Goal: Task Accomplishment & Management: Manage account settings

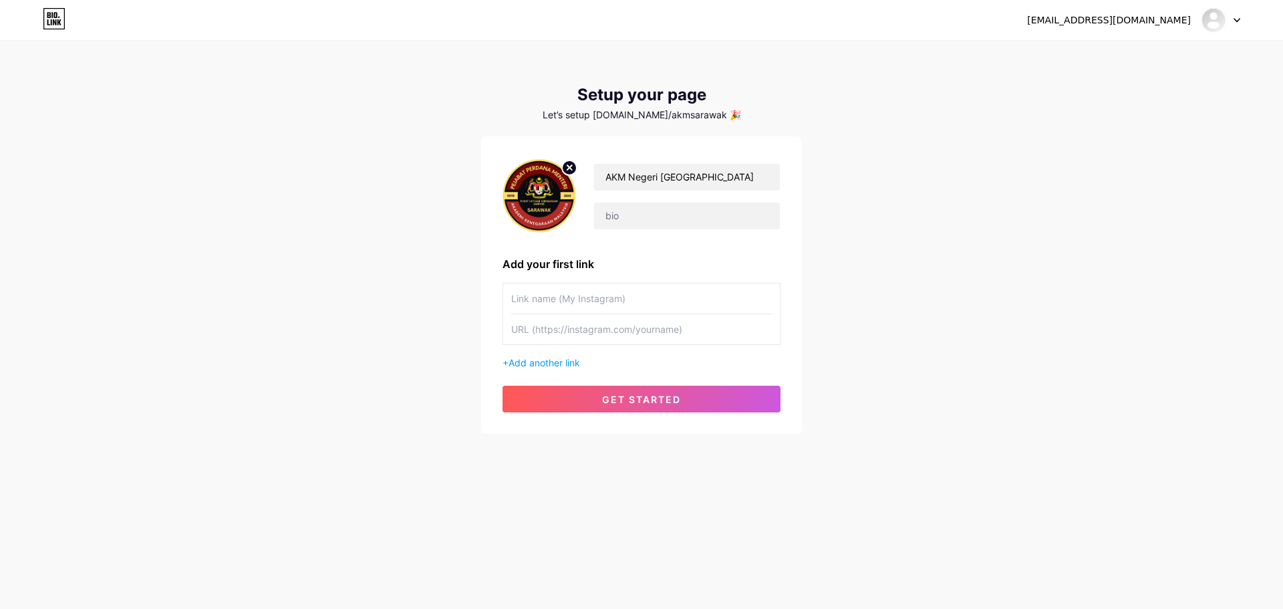
click at [643, 297] on input "text" at bounding box center [641, 298] width 261 height 30
click at [661, 333] on input "text" at bounding box center [641, 329] width 261 height 30
click at [571, 362] on span "Add another link" at bounding box center [545, 362] width 72 height 11
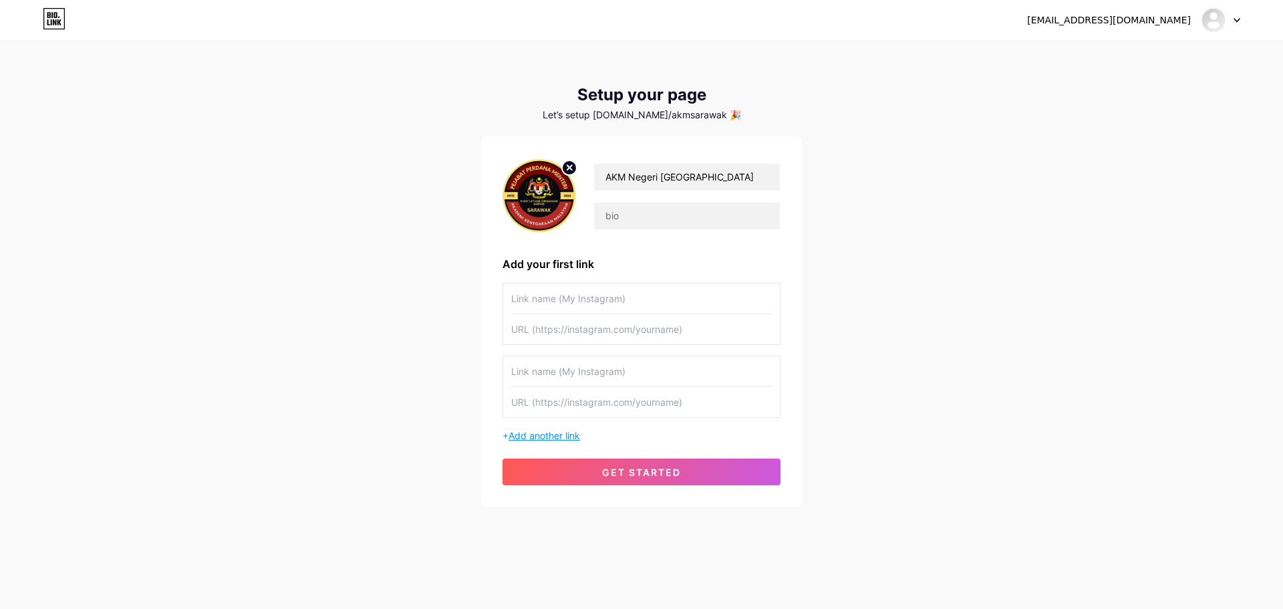
click at [563, 434] on span "Add another link" at bounding box center [545, 435] width 72 height 11
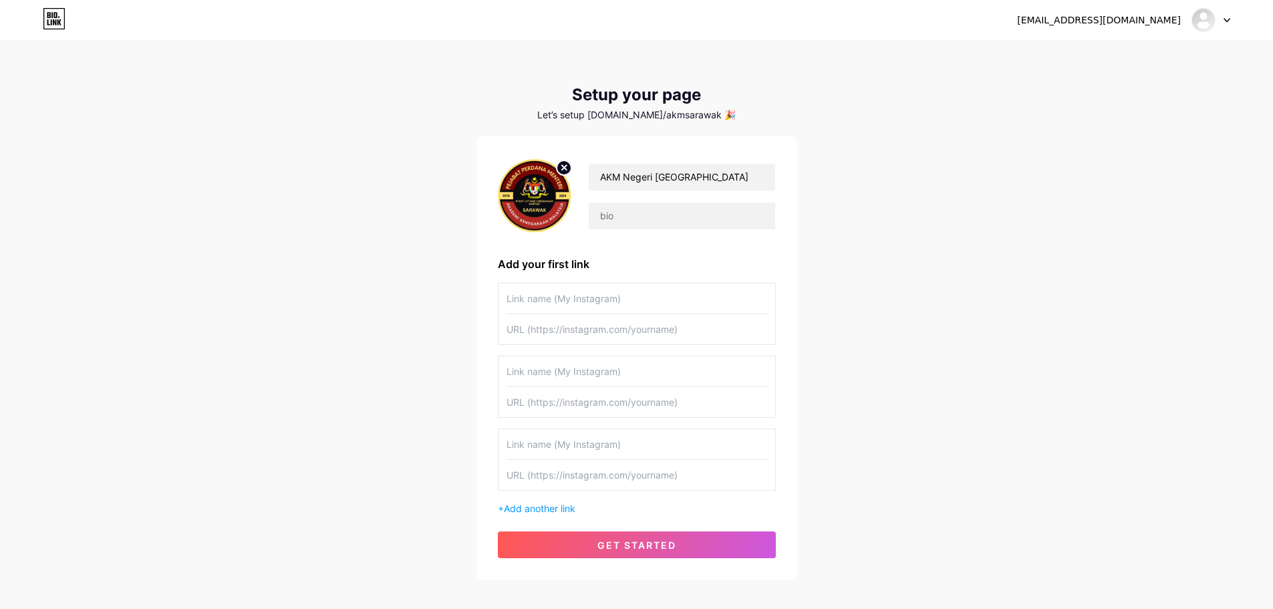
click at [593, 295] on input "text" at bounding box center [637, 298] width 261 height 30
type input "f"
type input "Facebook AKM [GEOGRAPHIC_DATA]"
click at [618, 370] on input "text" at bounding box center [637, 371] width 261 height 30
type input "Instagram AKM [GEOGRAPHIC_DATA]"
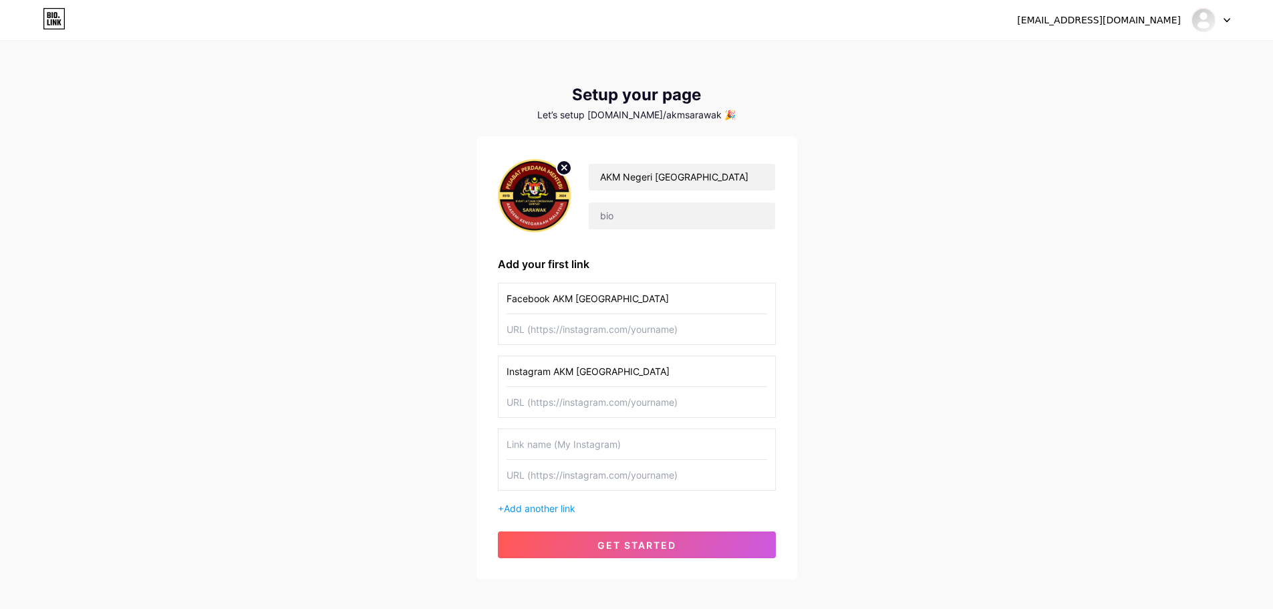
click at [584, 451] on input "text" at bounding box center [637, 444] width 261 height 30
type input "TIktok AKM [GEOGRAPHIC_DATA]"
click at [1115, 360] on div "[EMAIL_ADDRESS][DOMAIN_NAME] Dashboard Logout Setup your page Let’s setup [DOMA…" at bounding box center [636, 311] width 1273 height 622
click at [655, 331] on input "text" at bounding box center [637, 329] width 261 height 30
click at [589, 331] on input "text" at bounding box center [637, 329] width 261 height 30
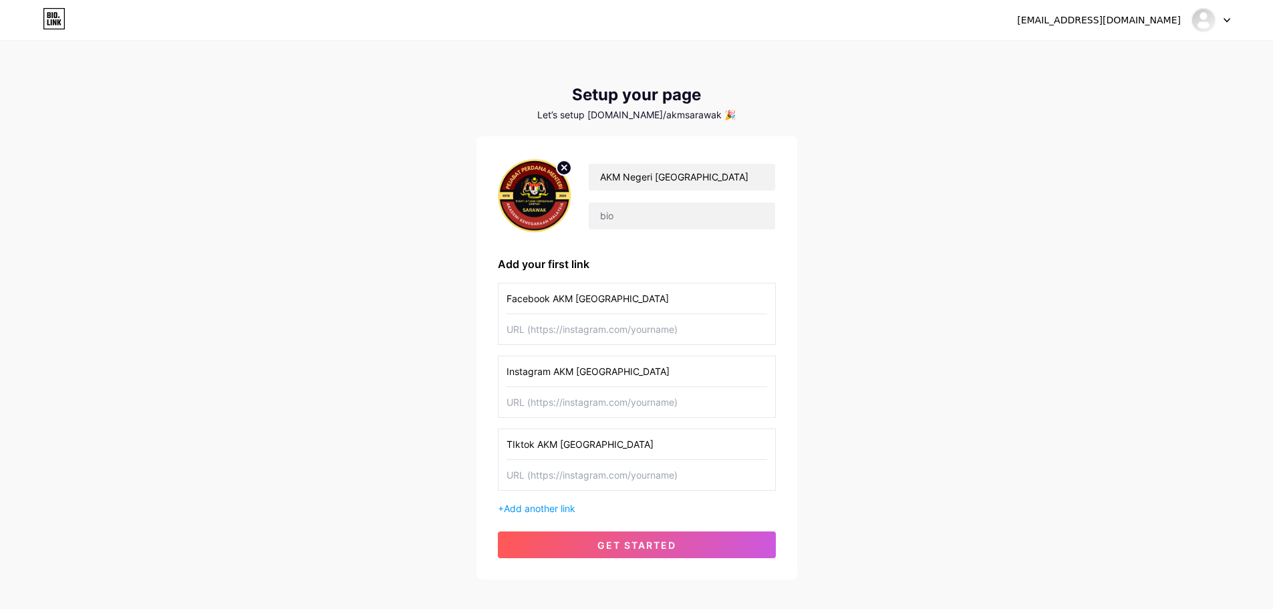
paste input "[URL][DOMAIN_NAME]"
type input "[URL][DOMAIN_NAME]"
drag, startPoint x: 695, startPoint y: 326, endPoint x: 487, endPoint y: 330, distance: 208.6
click at [487, 330] on div "AKM Negeri [GEOGRAPHIC_DATA] Add your first link Facebook AKM [GEOGRAPHIC_DATA]…" at bounding box center [637, 357] width 321 height 443
click at [568, 402] on input "text" at bounding box center [637, 402] width 261 height 30
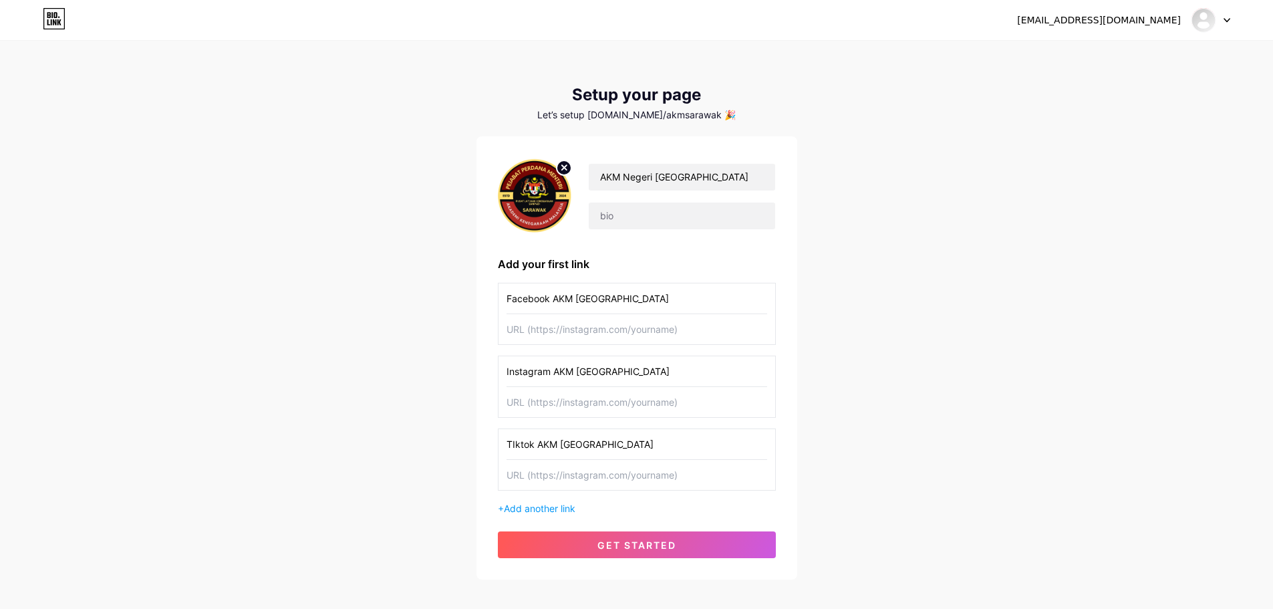
paste input "[URL][DOMAIN_NAME]"
type input "[URL][DOMAIN_NAME]"
click at [586, 334] on input "text" at bounding box center [637, 329] width 261 height 30
paste input "[URL][DOMAIN_NAME]"
type input "[URL][DOMAIN_NAME]"
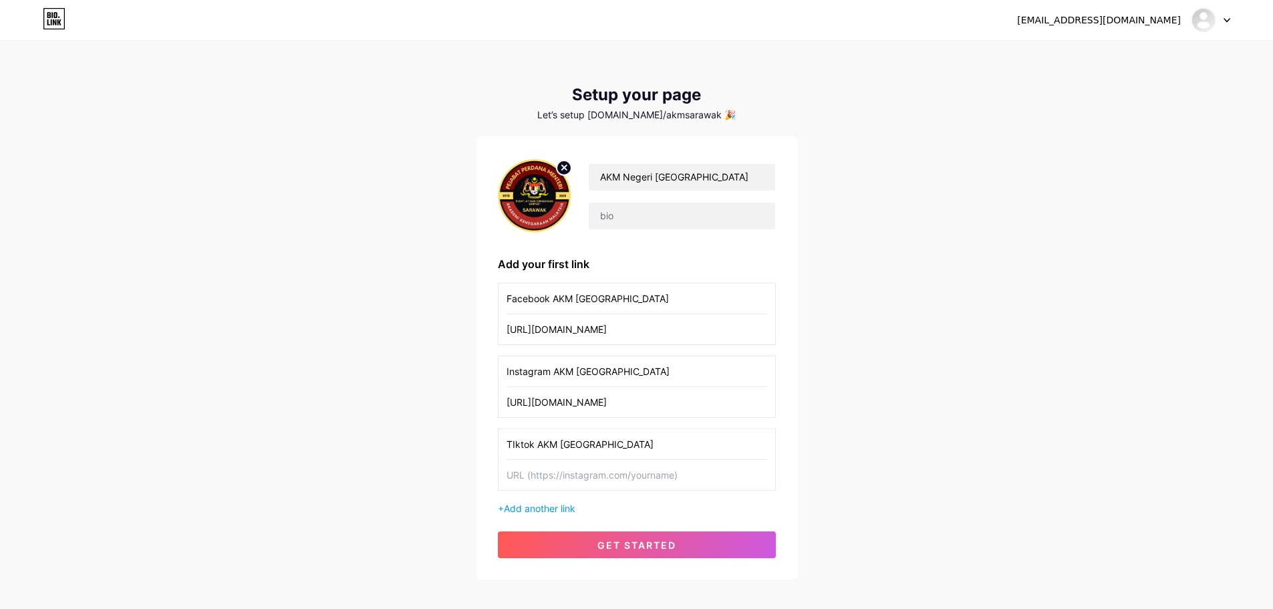
click at [610, 470] on input "text" at bounding box center [637, 475] width 261 height 30
click at [564, 477] on input "text" at bounding box center [637, 475] width 261 height 30
paste input "[URL][DOMAIN_NAME]"
type input "[URL][DOMAIN_NAME]"
click at [852, 426] on div "[EMAIL_ADDRESS][DOMAIN_NAME] Dashboard Logout Setup your page Let’s setup [DOMA…" at bounding box center [636, 311] width 1273 height 622
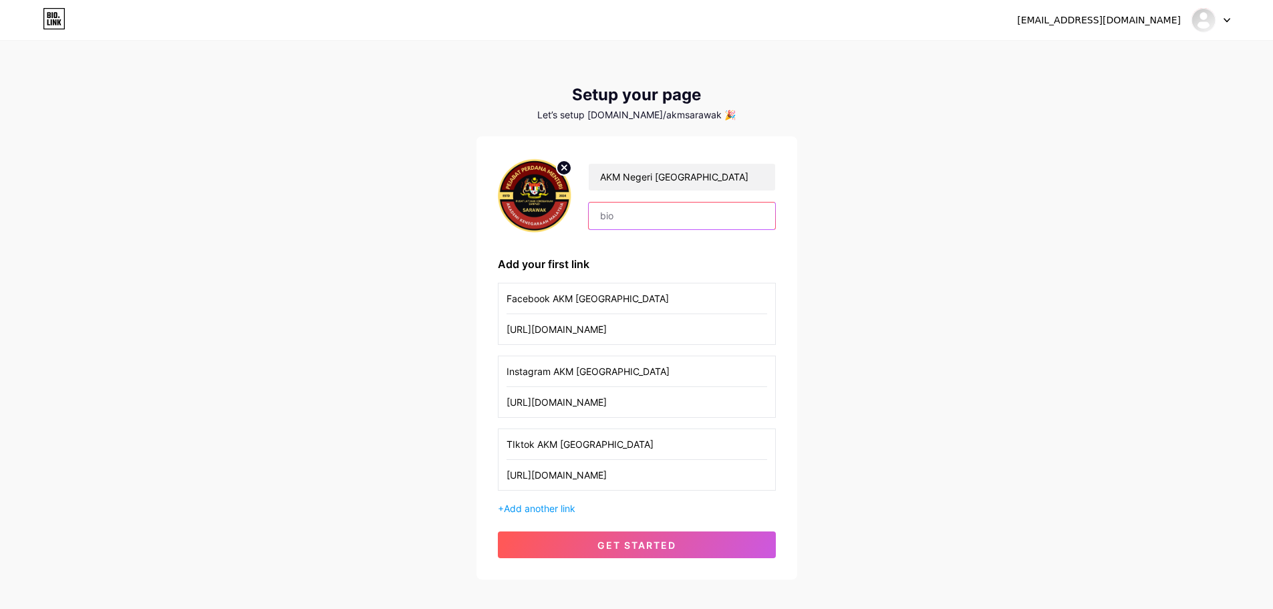
click at [668, 214] on input "text" at bounding box center [682, 216] width 186 height 27
drag, startPoint x: 702, startPoint y: 219, endPoint x: 547, endPoint y: 225, distance: 155.2
click at [547, 225] on div "AKM Negeri [GEOGRAPHIC_DATA] Selamat Datang ke" at bounding box center [637, 196] width 278 height 77
paste input "Media Sosial Kami"
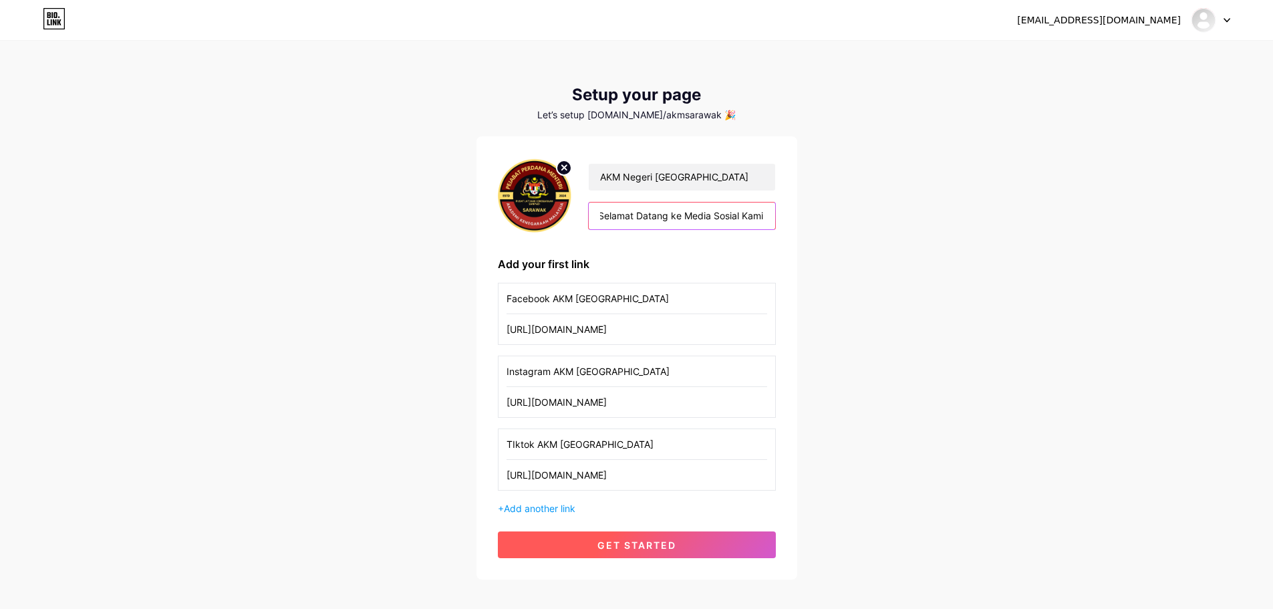
type input "Selamat Datang ke Media Sosial Kami"
click at [695, 541] on button "get started" at bounding box center [637, 544] width 278 height 27
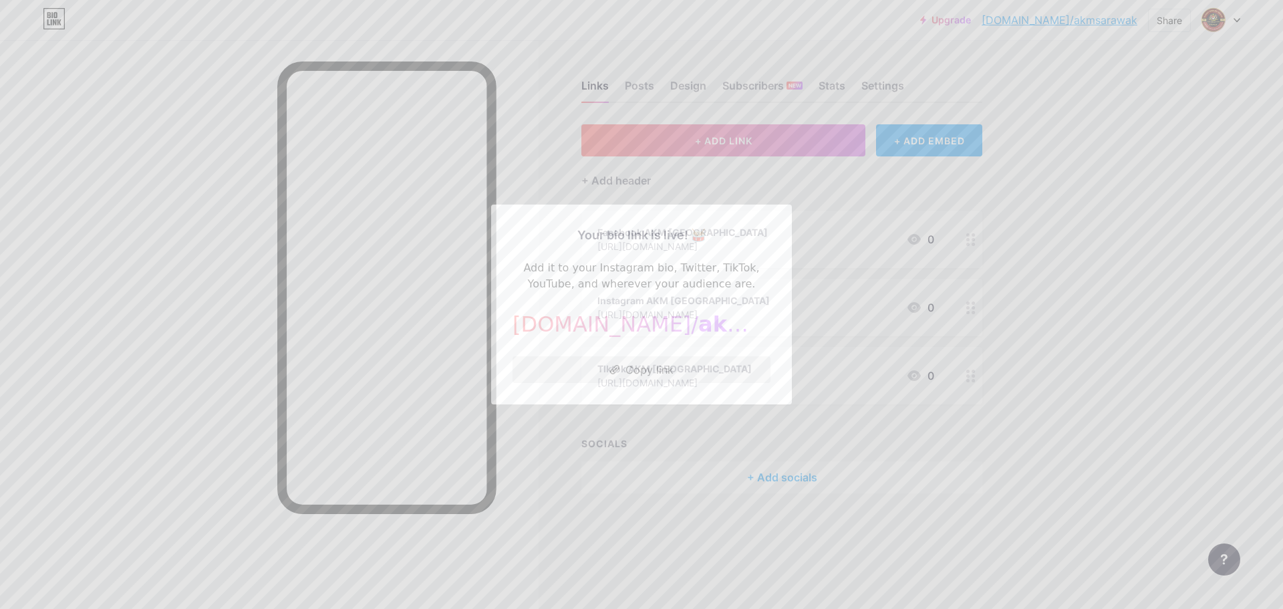
click at [646, 370] on button "Copy link" at bounding box center [642, 369] width 258 height 27
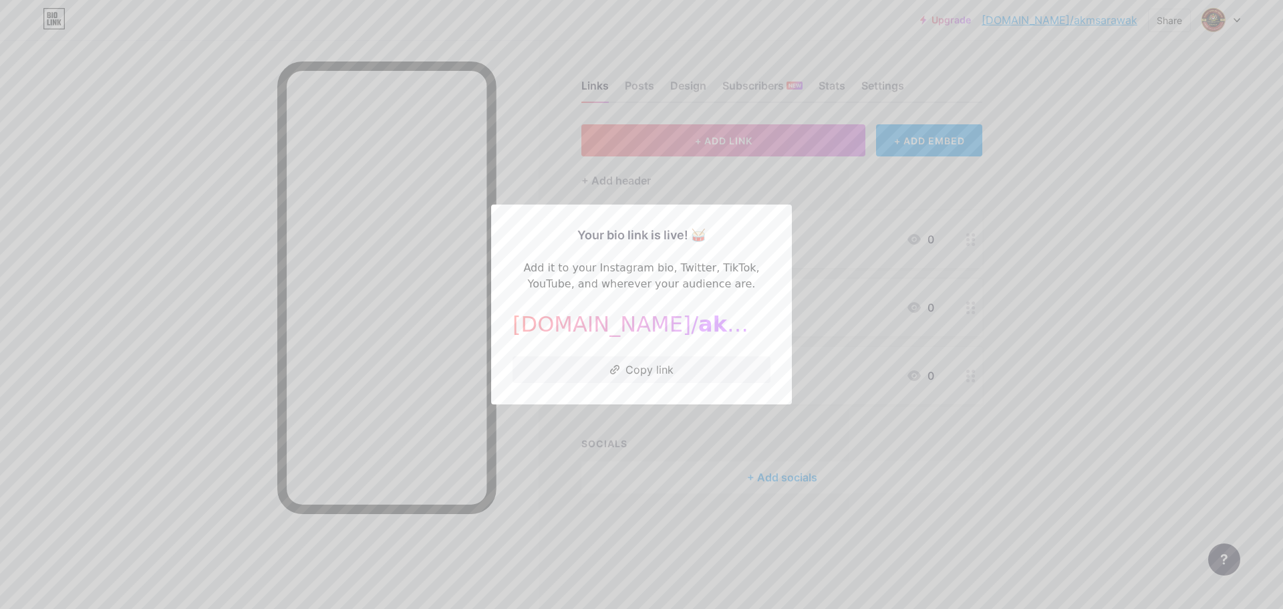
click at [833, 312] on div at bounding box center [641, 304] width 1283 height 609
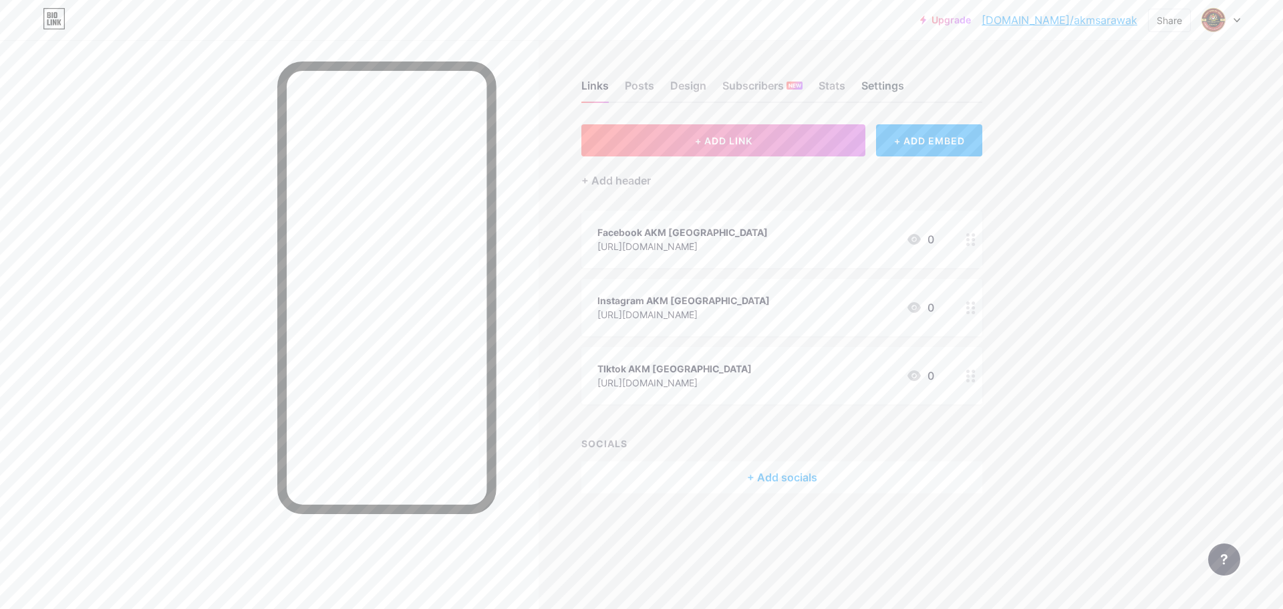
click at [868, 78] on div "Settings" at bounding box center [883, 90] width 43 height 24
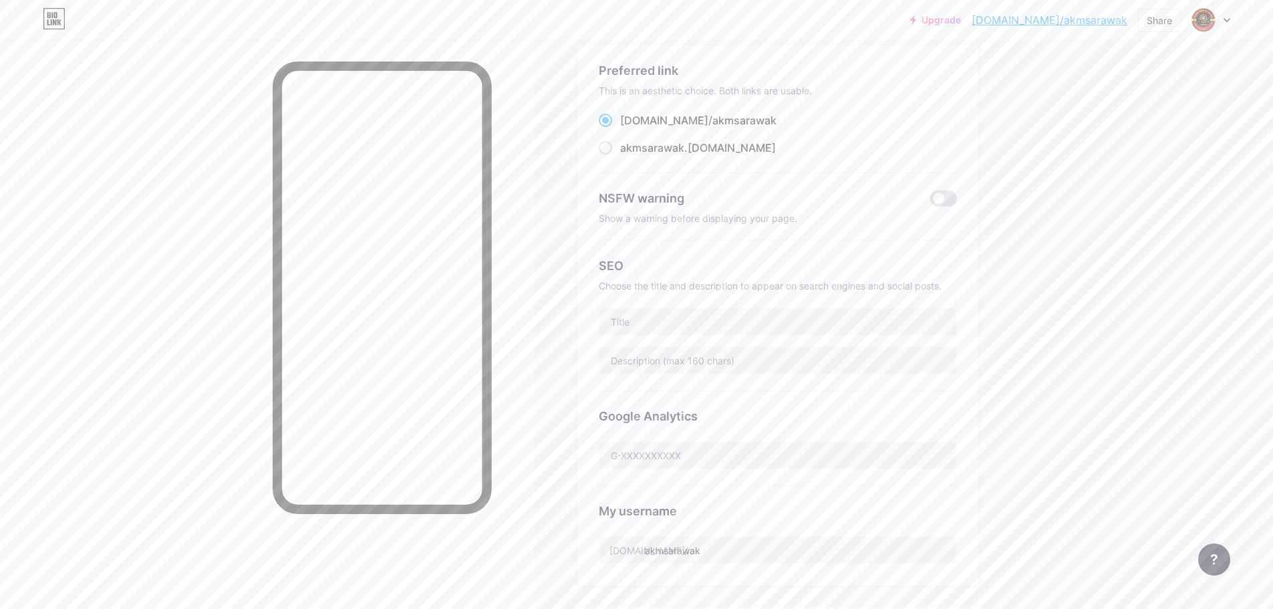
scroll to position [201, 0]
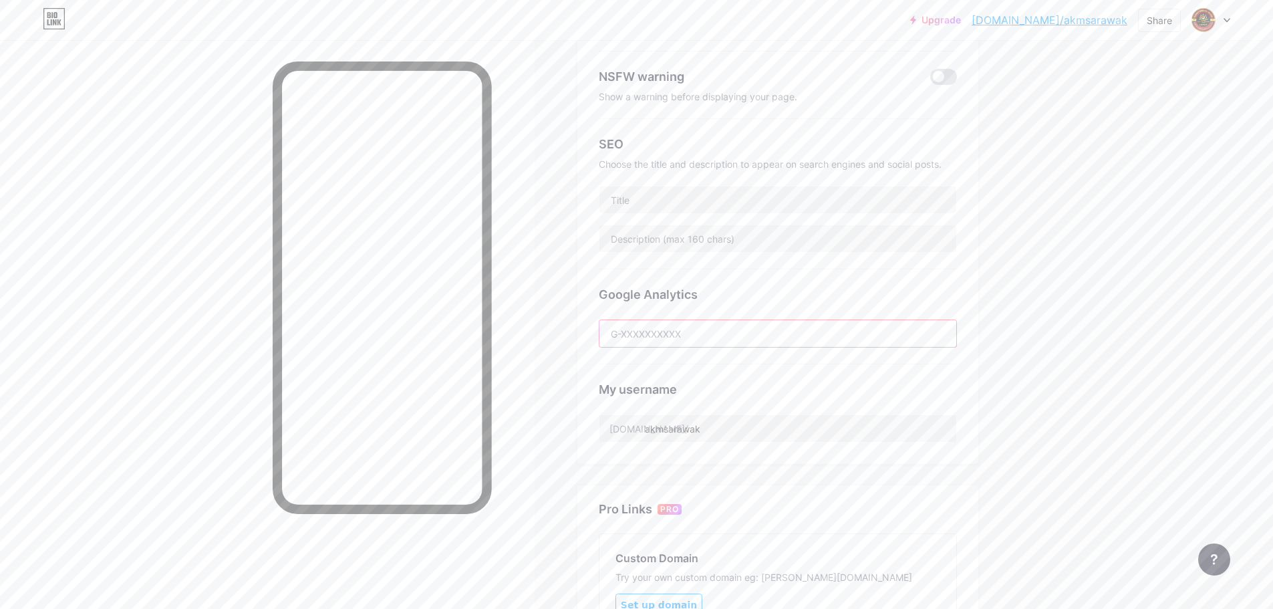
click at [671, 336] on input "text" at bounding box center [778, 333] width 357 height 27
click at [1034, 350] on div "Links Posts Design Subscribers NEW Stats Settings Preferred link This is an aes…" at bounding box center [517, 343] width 1035 height 1007
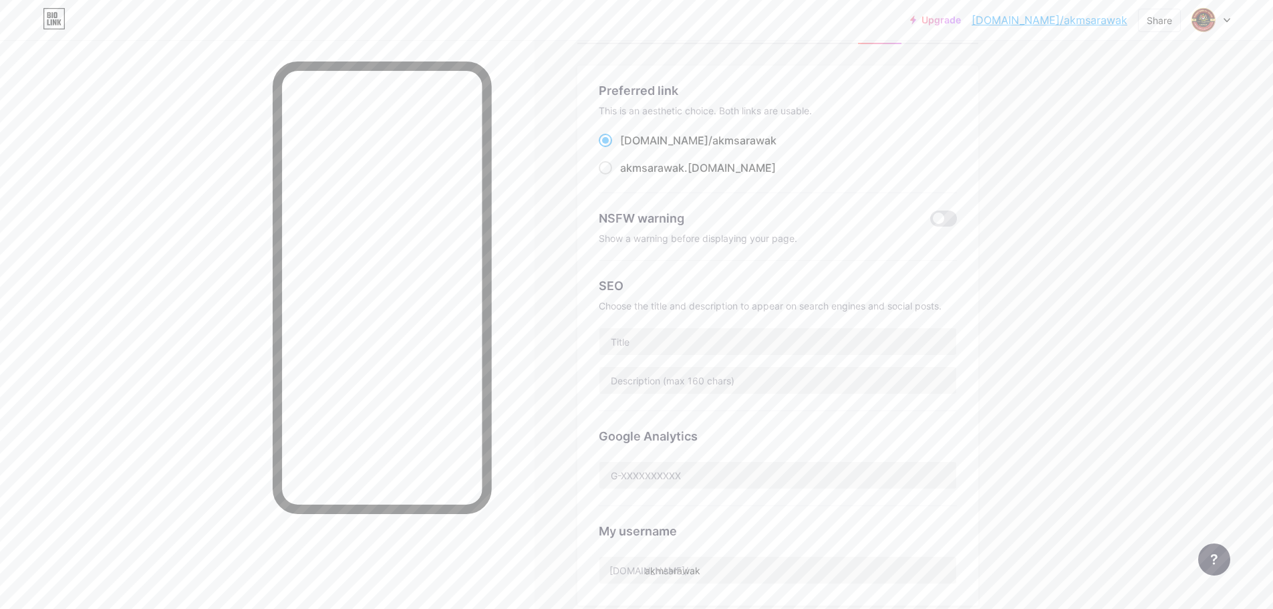
scroll to position [0, 0]
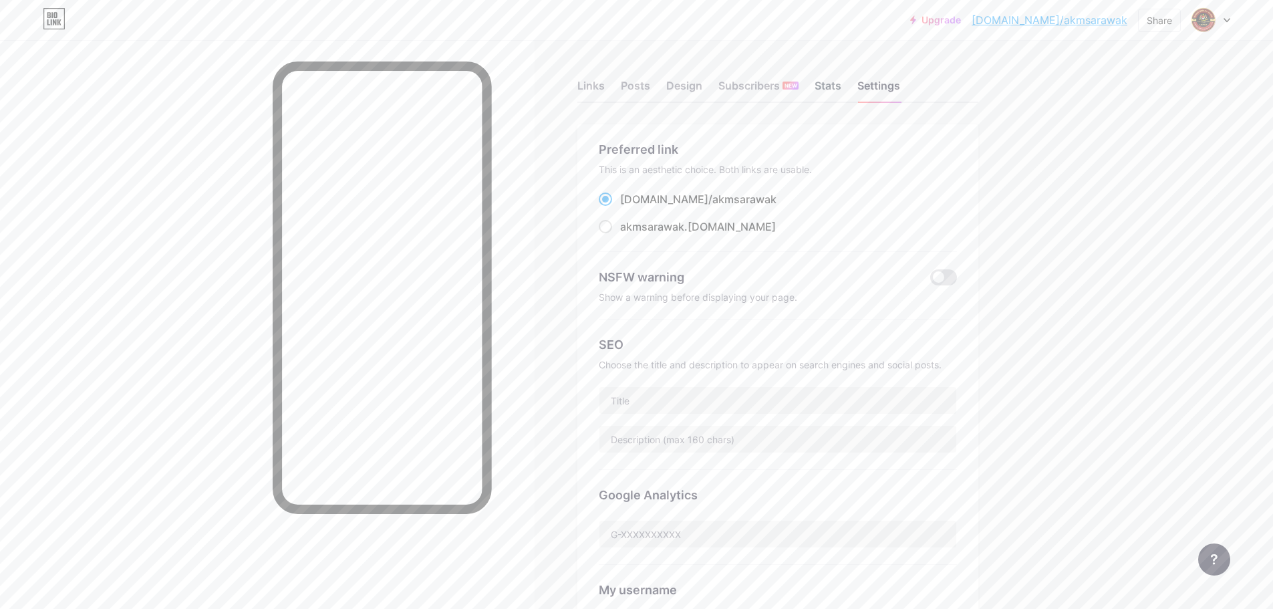
click at [836, 83] on div "Stats" at bounding box center [828, 90] width 27 height 24
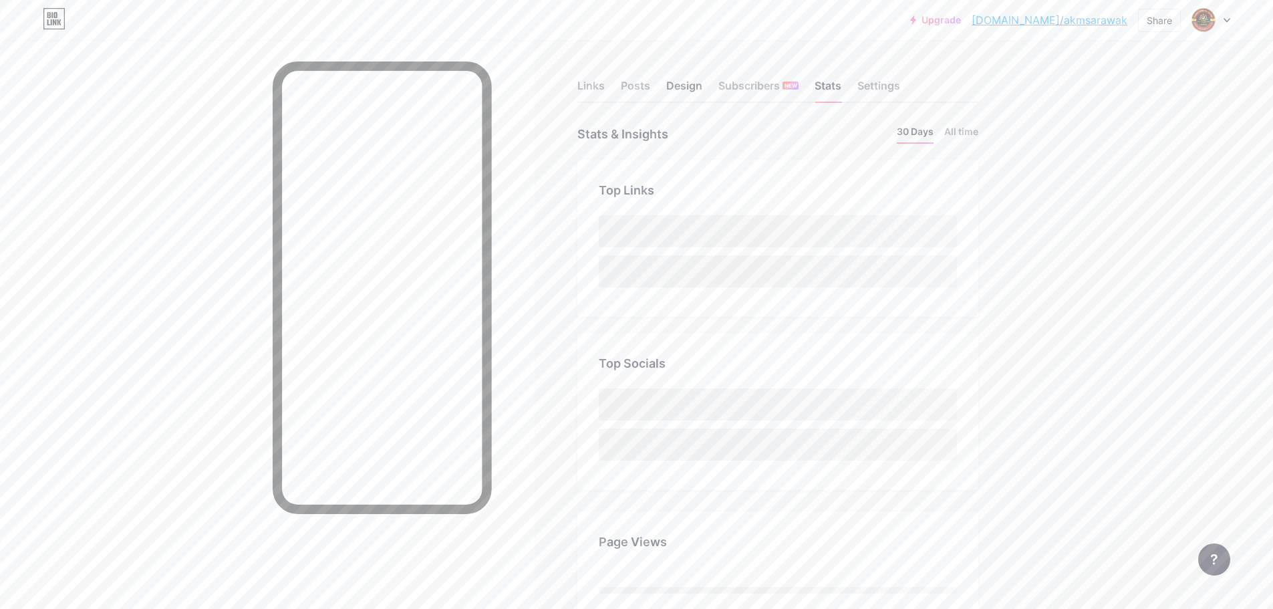
click at [694, 86] on div "Design" at bounding box center [684, 90] width 36 height 24
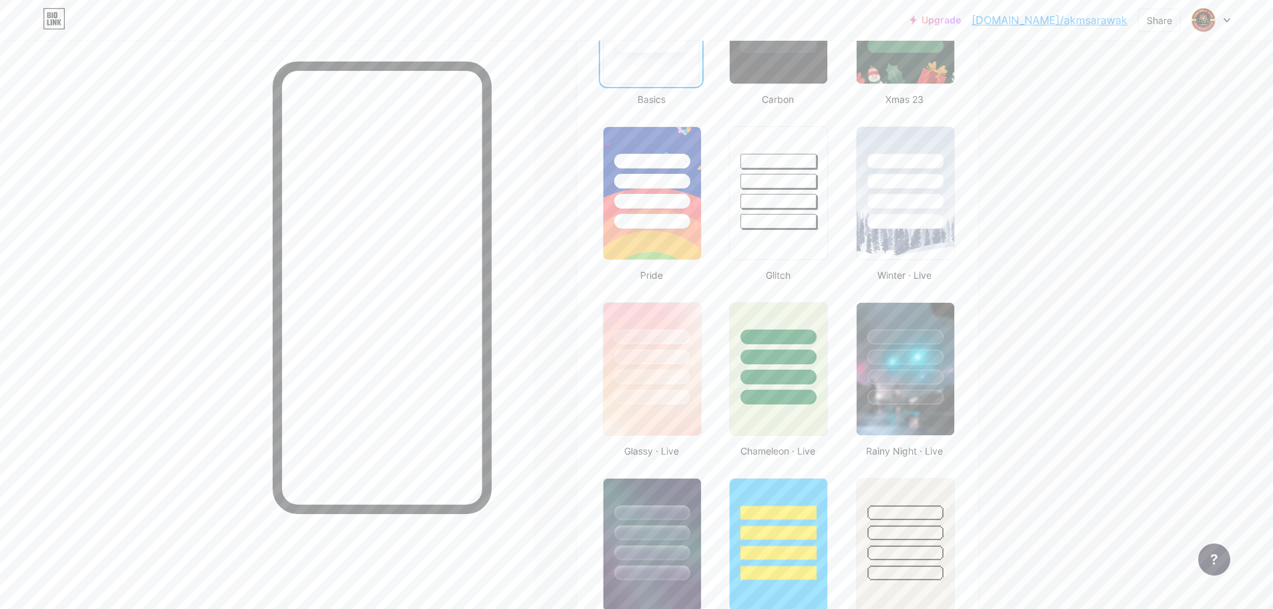
scroll to position [468, 0]
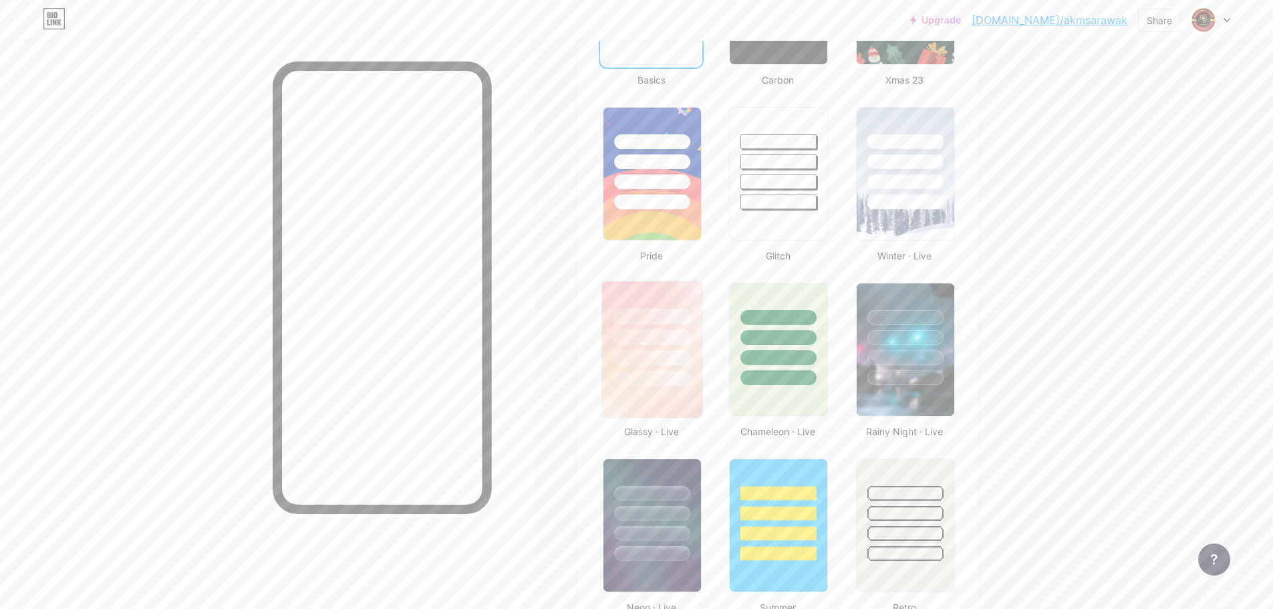
click at [668, 390] on img at bounding box center [652, 349] width 100 height 136
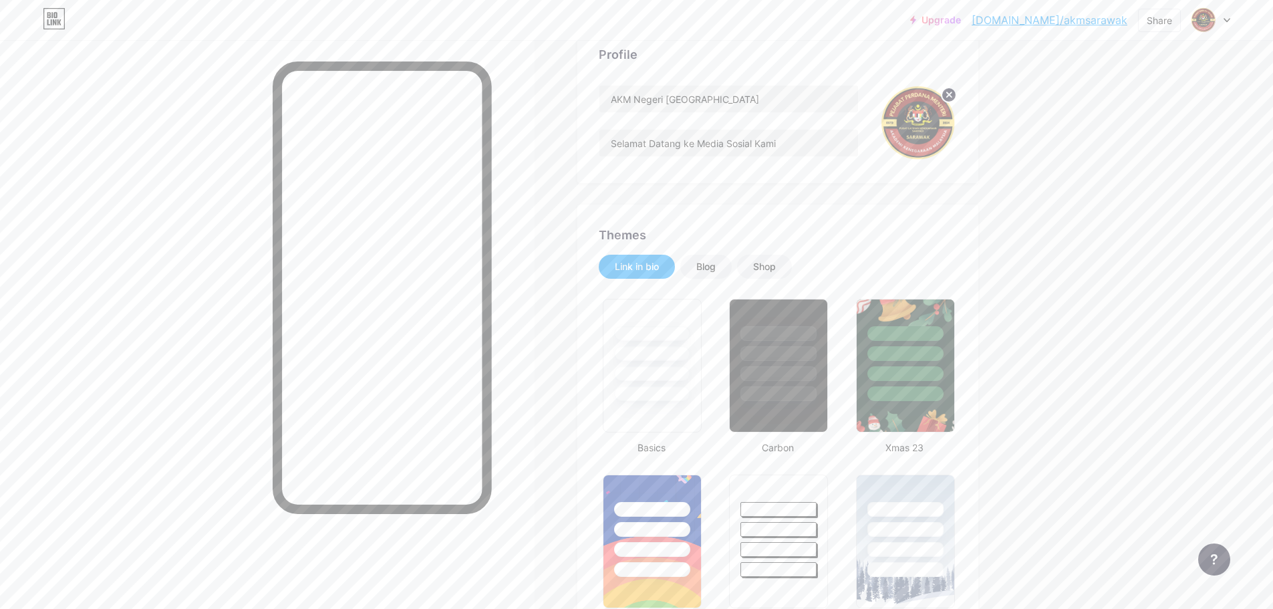
scroll to position [57, 0]
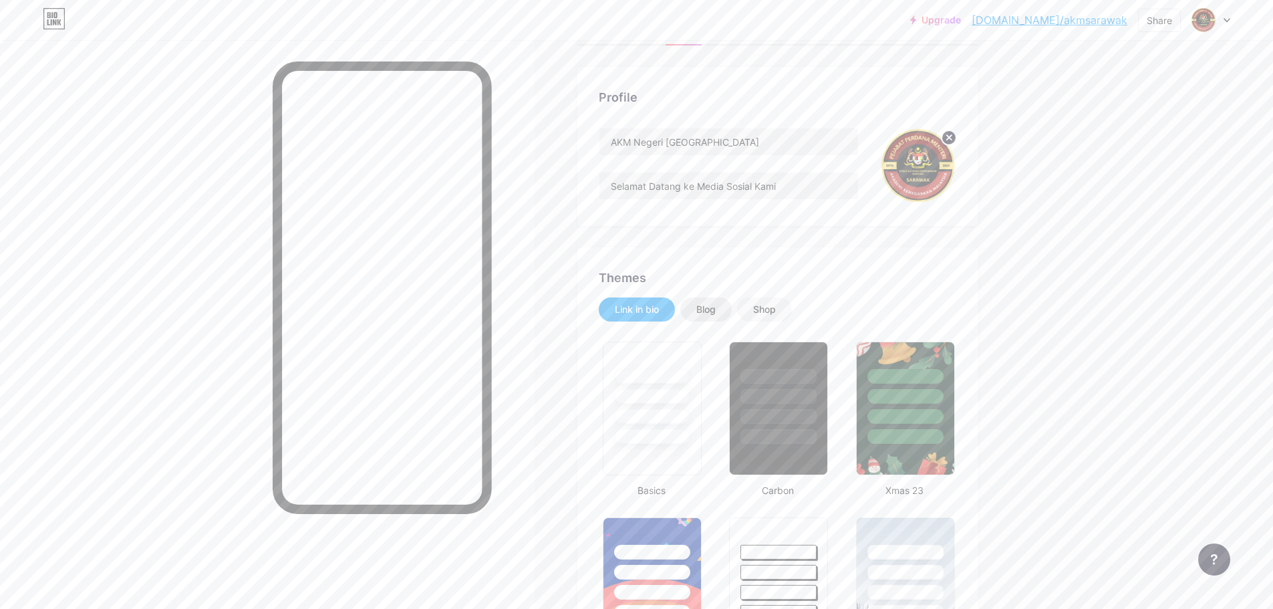
click at [716, 309] on div "Blog" at bounding box center [705, 309] width 19 height 13
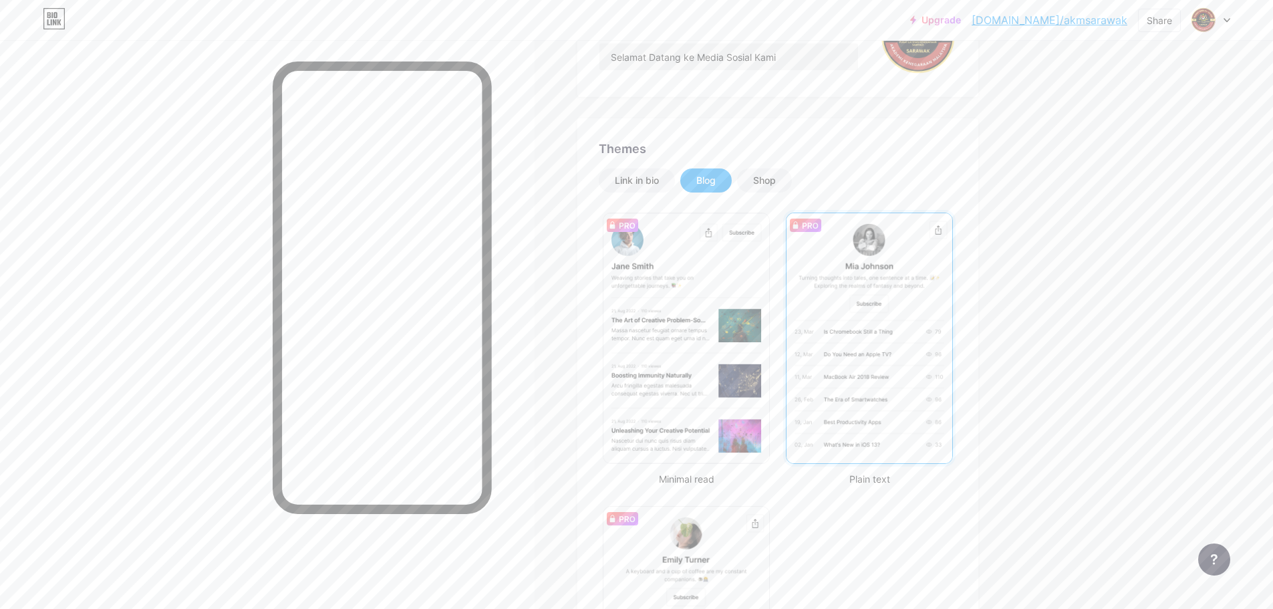
scroll to position [191, 0]
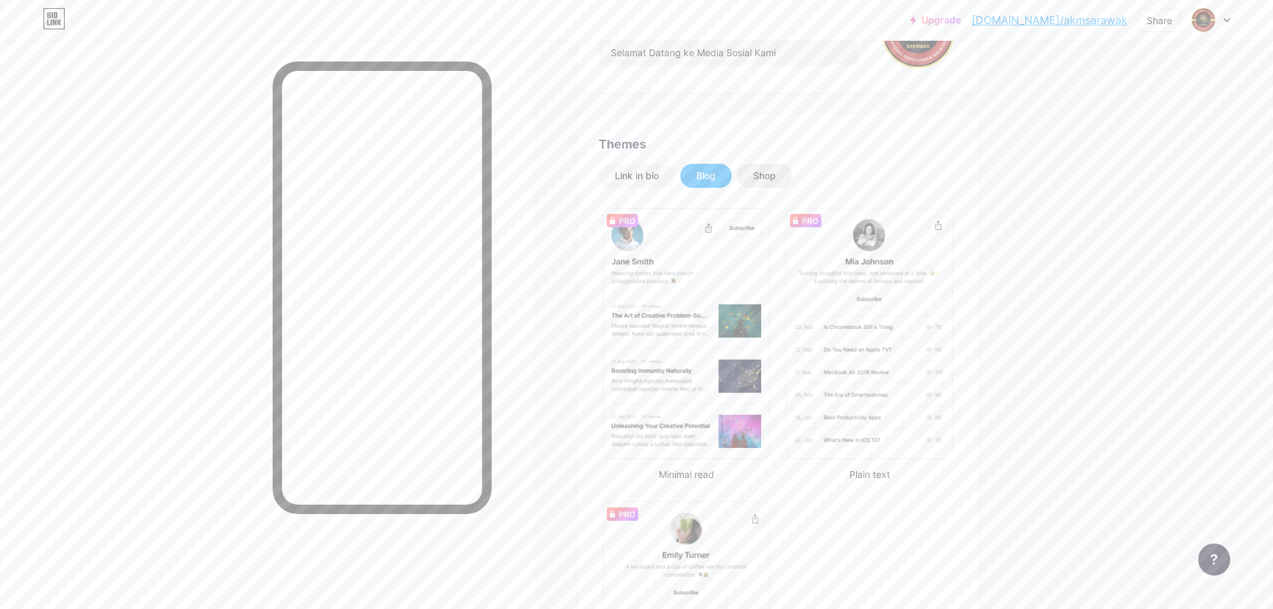
click at [784, 178] on div "Shop" at bounding box center [764, 176] width 55 height 24
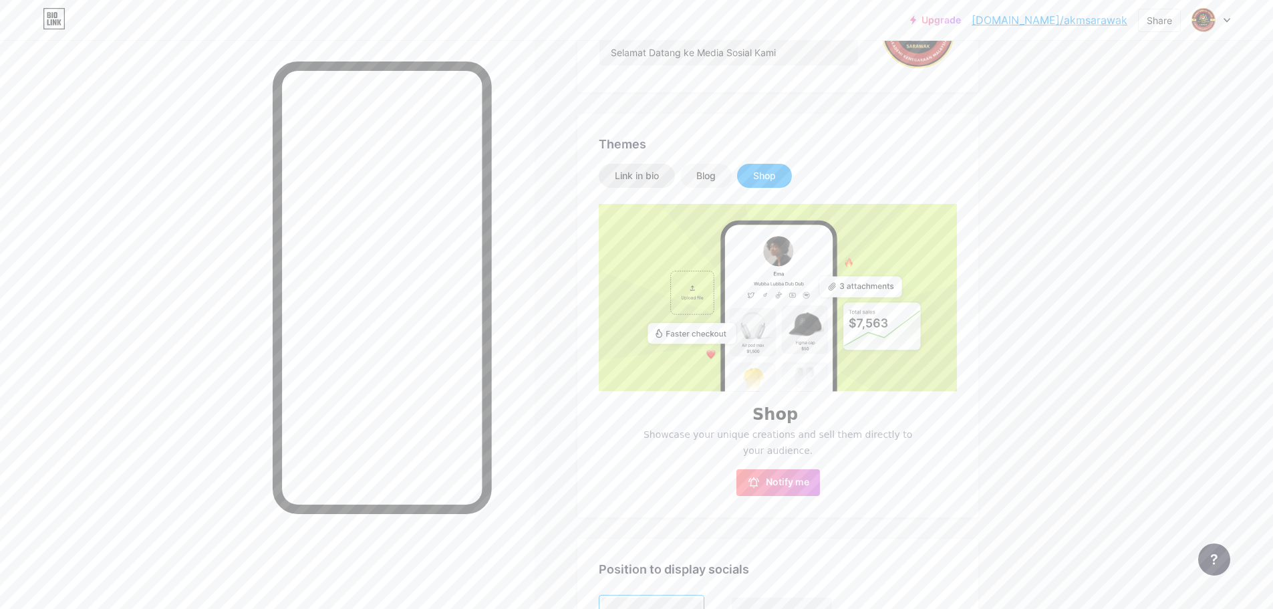
click at [640, 171] on div "Link in bio" at bounding box center [637, 175] width 44 height 13
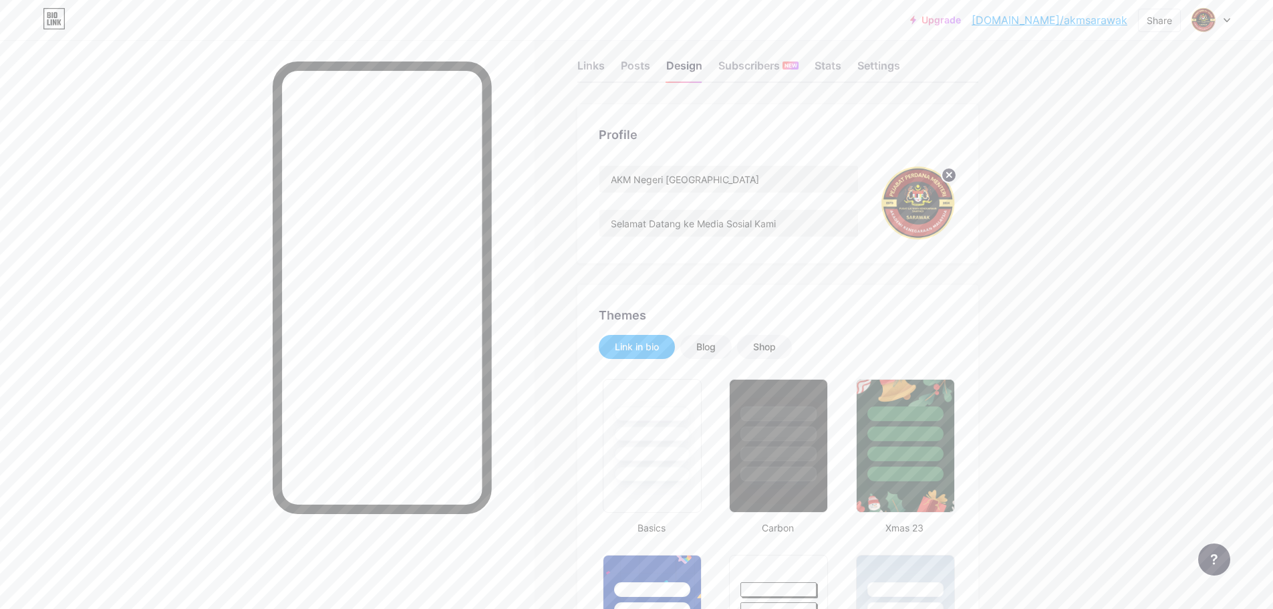
scroll to position [0, 0]
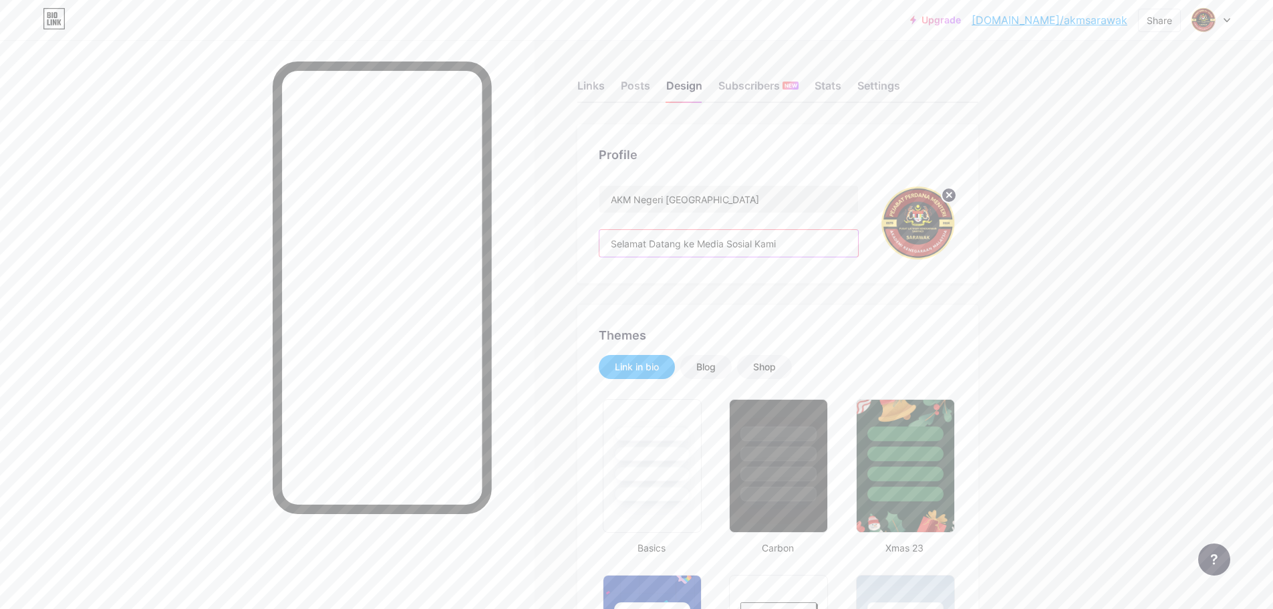
click at [817, 241] on input "Selamat Datang ke Media Sosial Kami" at bounding box center [729, 243] width 259 height 27
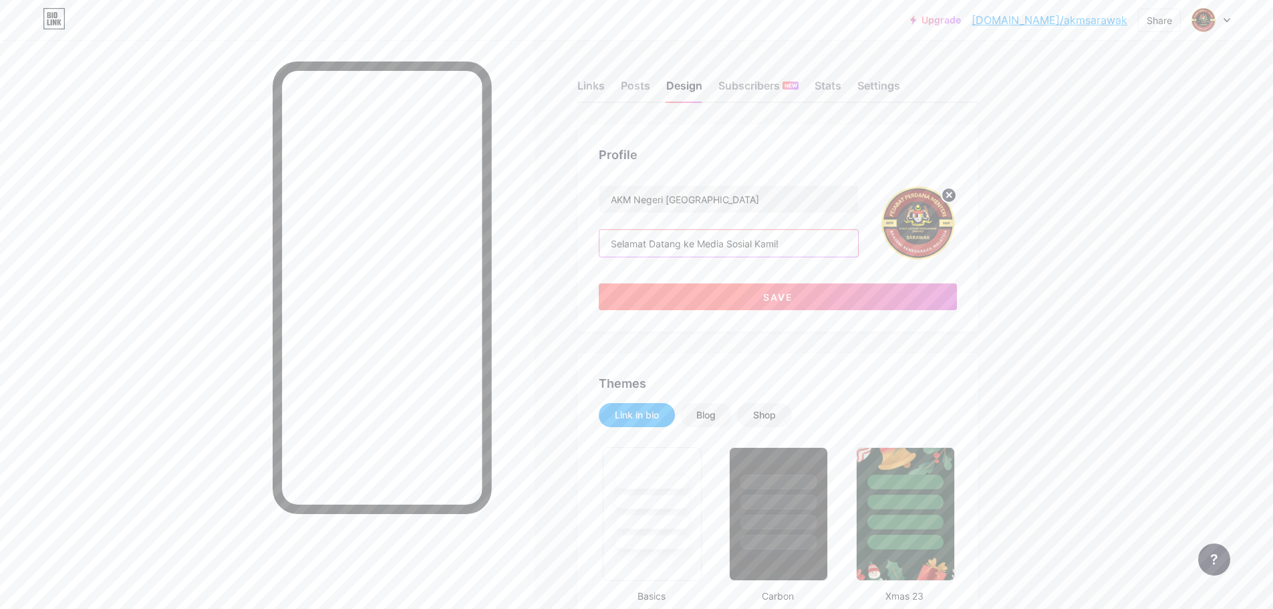
type input "Selamat Datang ke Media Sosial Kami!"
click at [851, 293] on button "Save" at bounding box center [778, 296] width 358 height 27
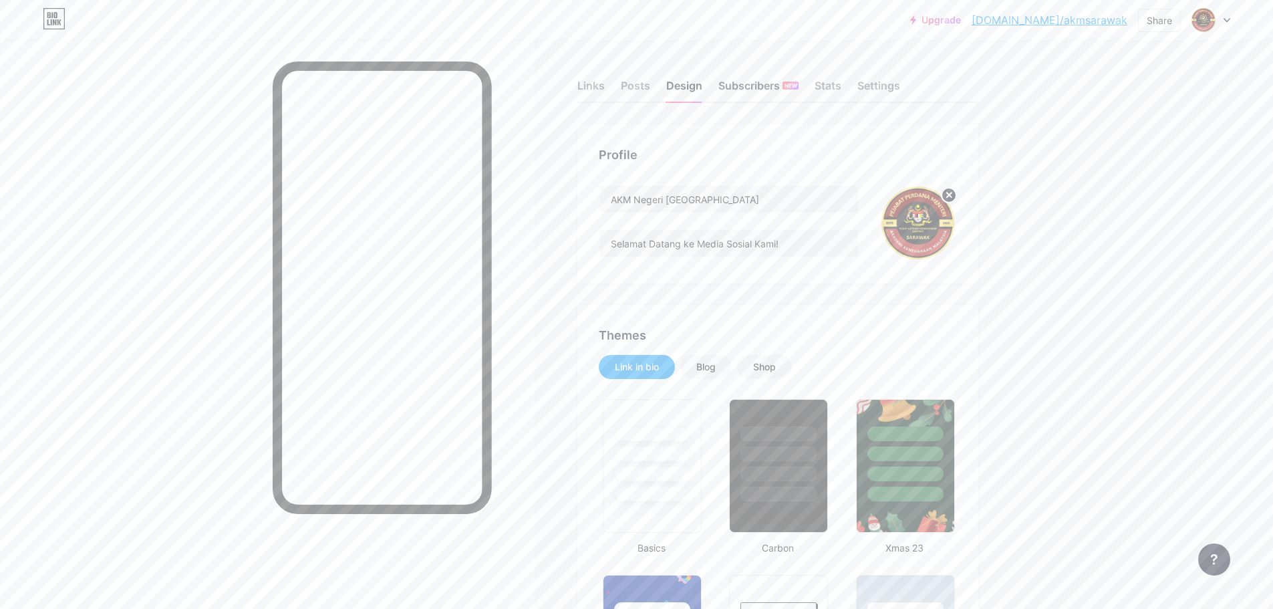
click at [768, 92] on div "Subscribers NEW" at bounding box center [759, 90] width 80 height 24
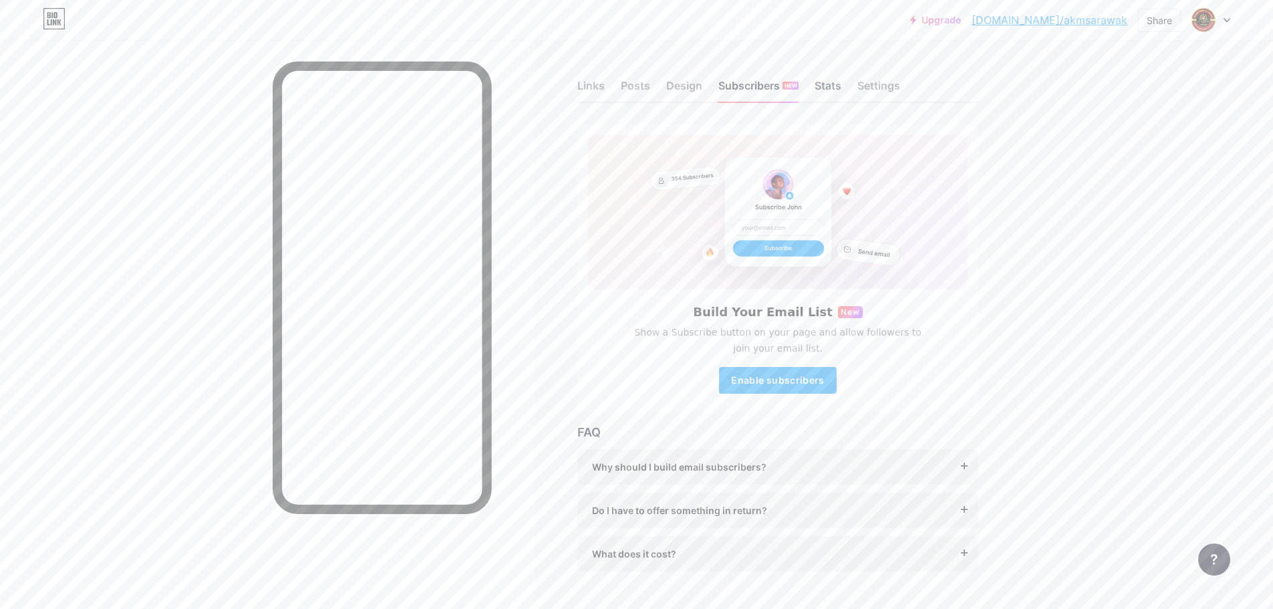
click at [831, 88] on div "Stats" at bounding box center [828, 90] width 27 height 24
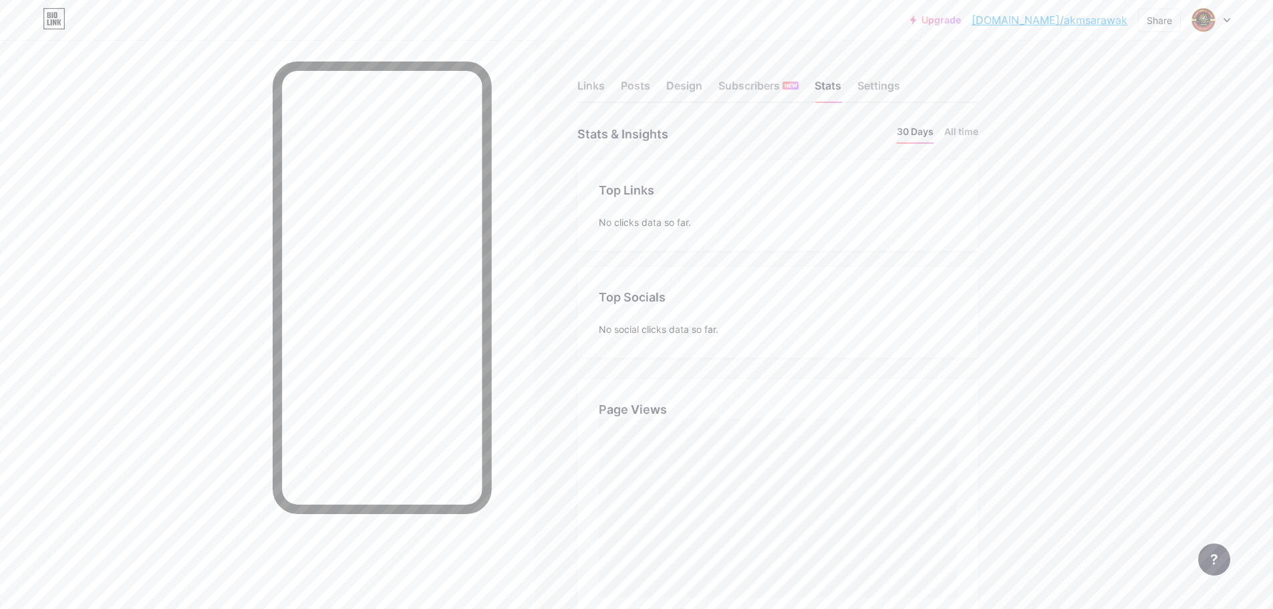
scroll to position [609, 1273]
click at [882, 84] on div "Settings" at bounding box center [879, 90] width 43 height 24
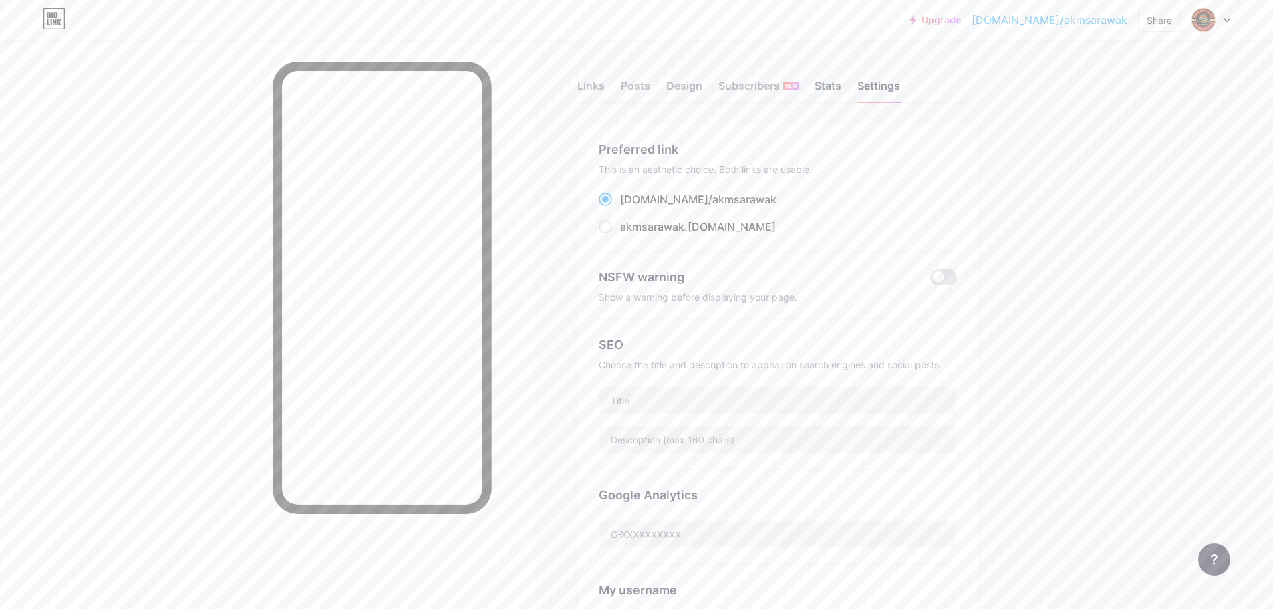
click at [823, 92] on div "Stats" at bounding box center [828, 90] width 27 height 24
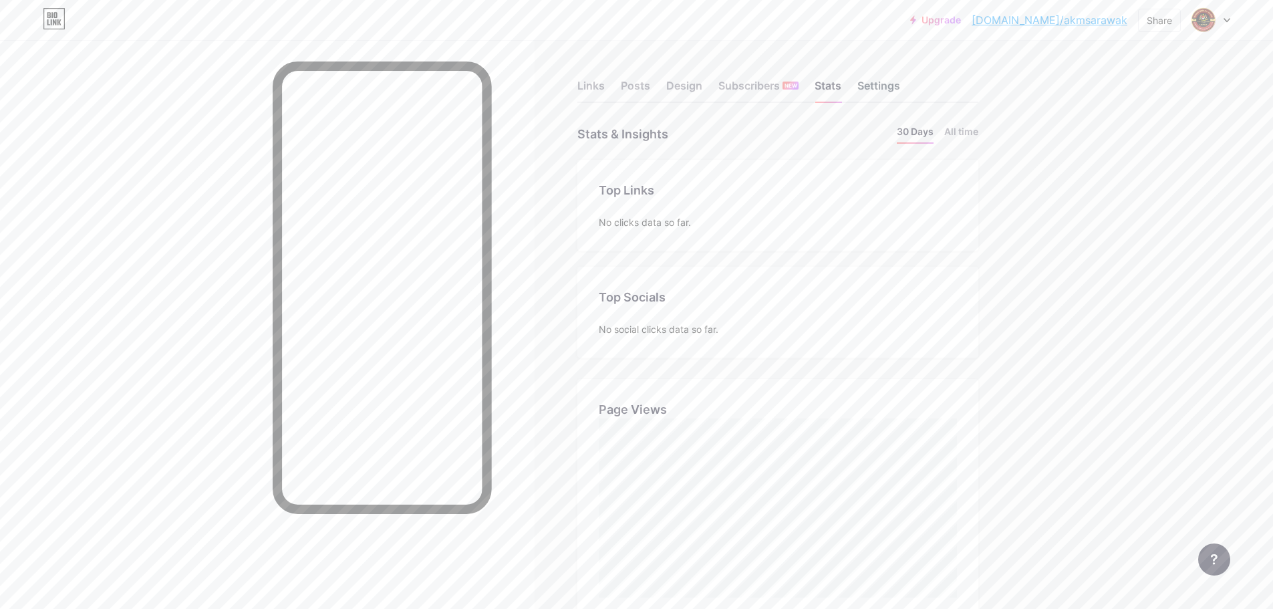
scroll to position [609, 1273]
click at [876, 90] on div "Settings" at bounding box center [879, 90] width 43 height 24
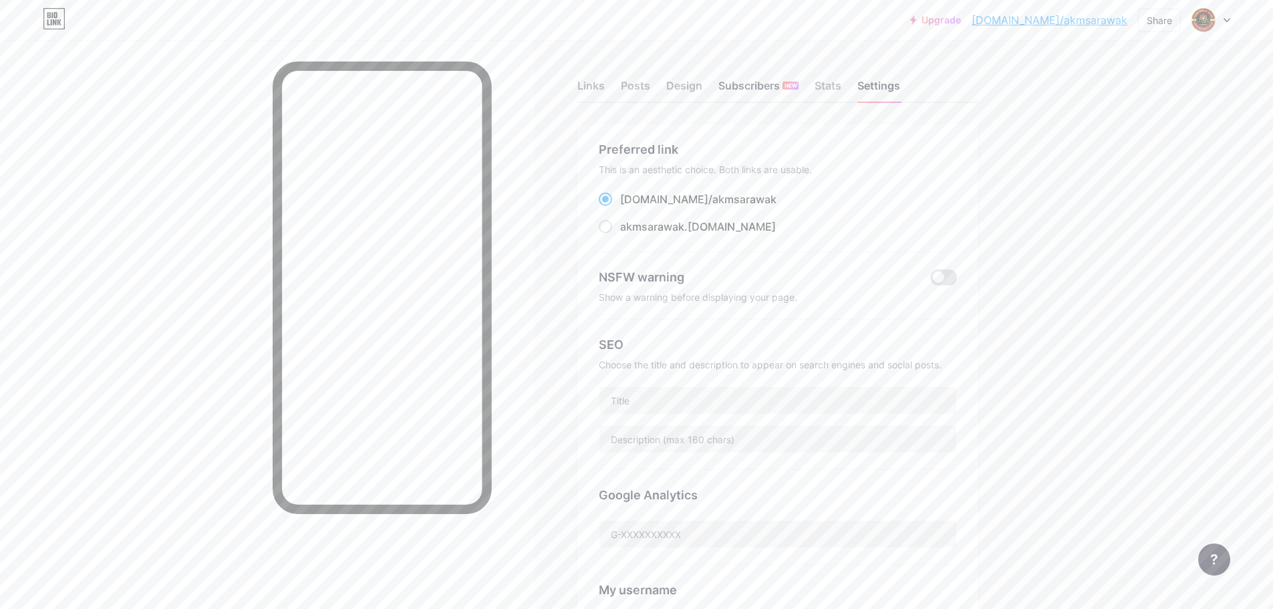
click at [789, 93] on div "Subscribers NEW" at bounding box center [759, 90] width 80 height 24
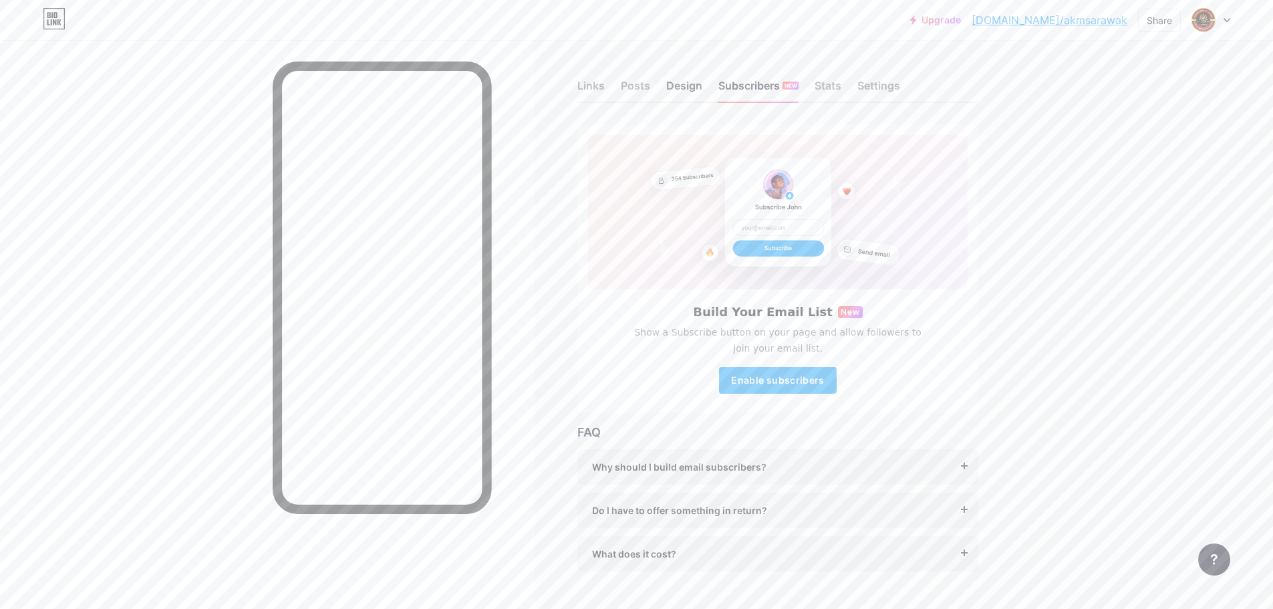
click at [698, 90] on div "Design" at bounding box center [684, 90] width 36 height 24
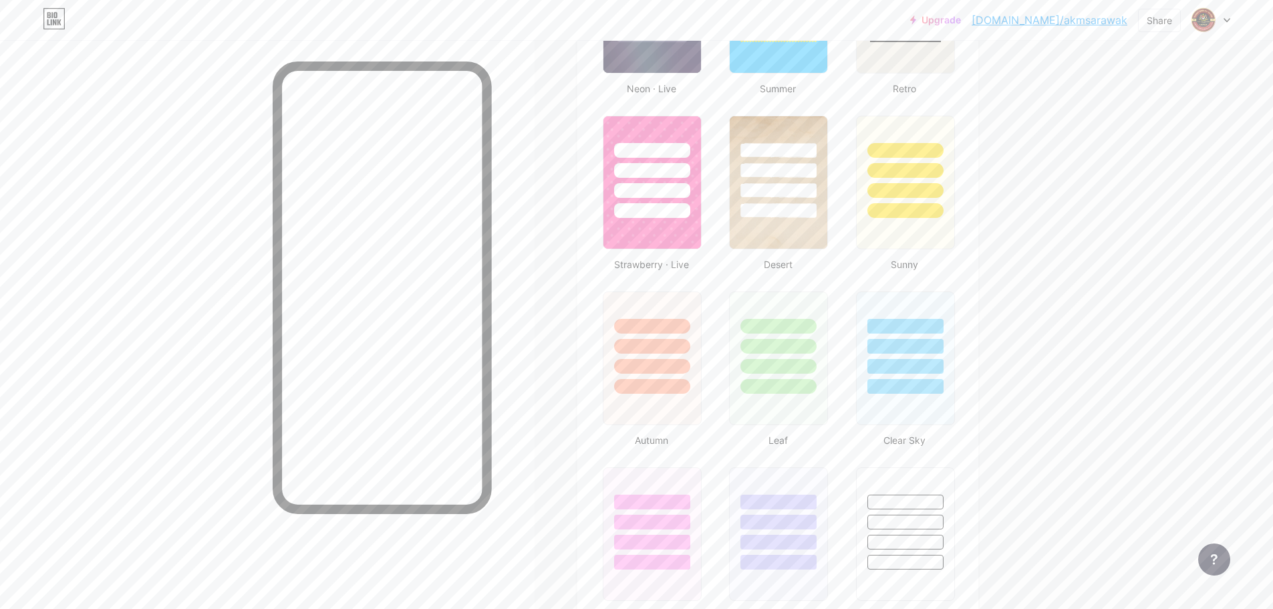
scroll to position [1203, 0]
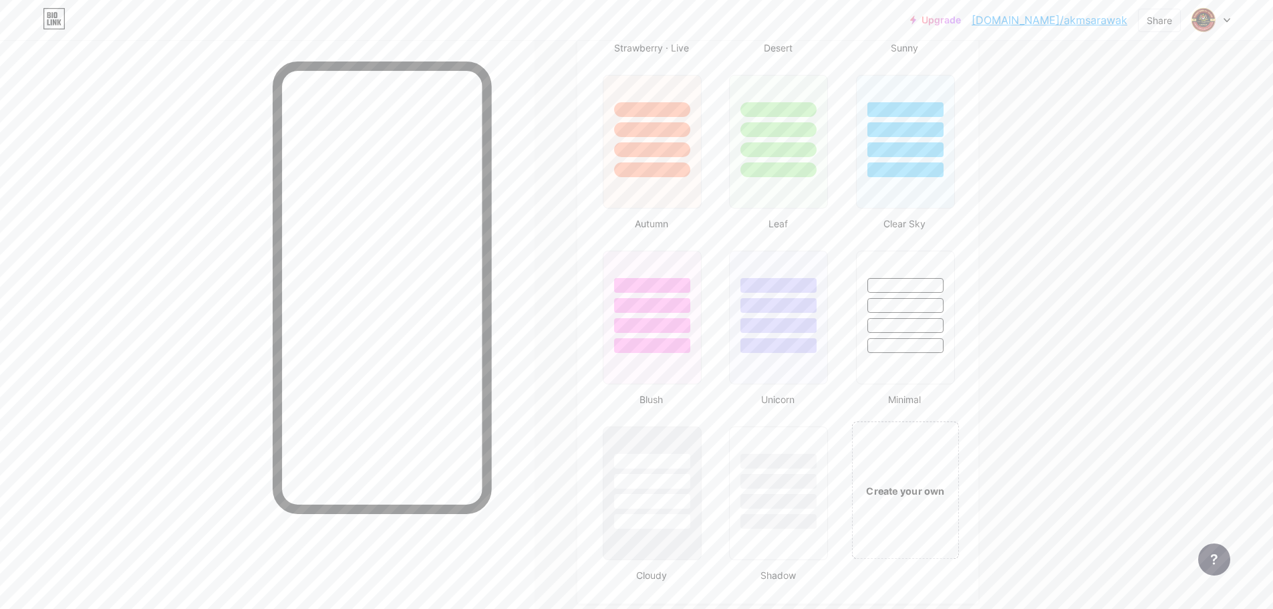
click at [920, 475] on div "Create your own" at bounding box center [906, 490] width 108 height 138
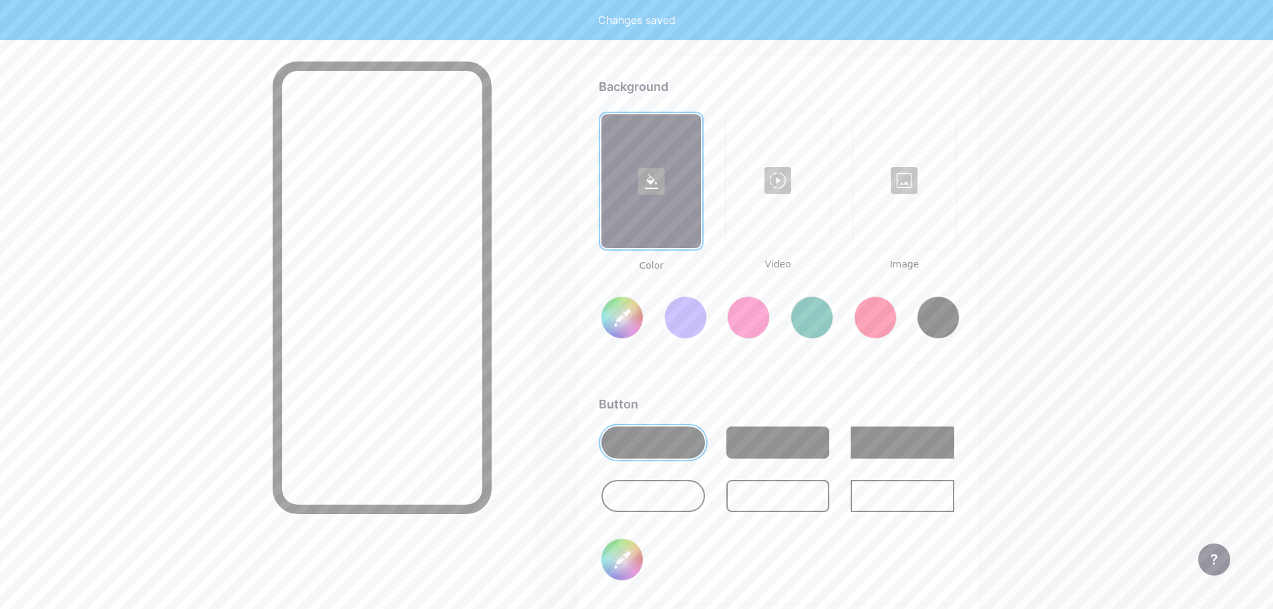
scroll to position [1775, 0]
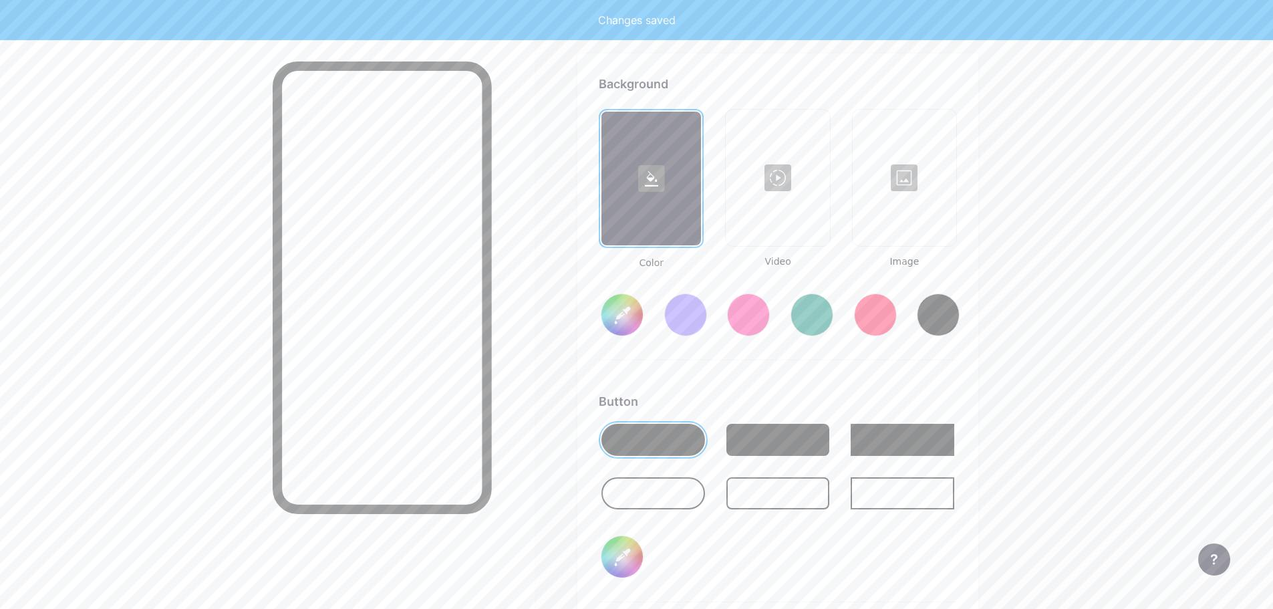
type input "#ffffff"
type input "#000000"
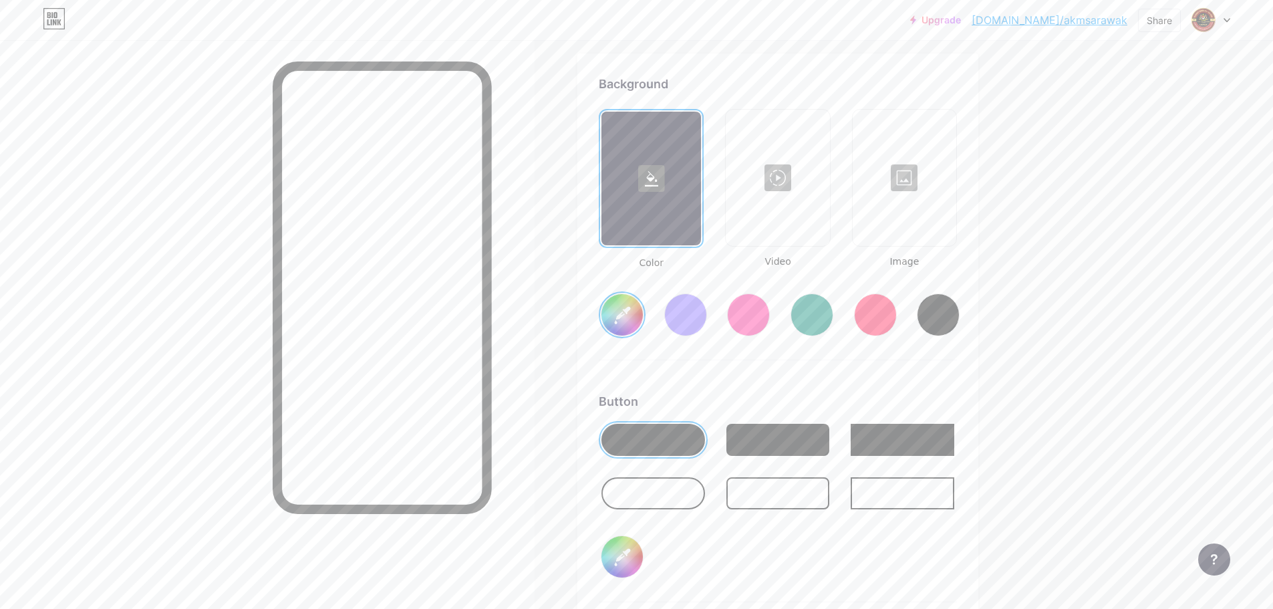
click at [690, 323] on div at bounding box center [685, 314] width 43 height 43
click at [878, 325] on div at bounding box center [875, 314] width 43 height 43
click at [628, 306] on input "#ff1f54" at bounding box center [622, 314] width 41 height 41
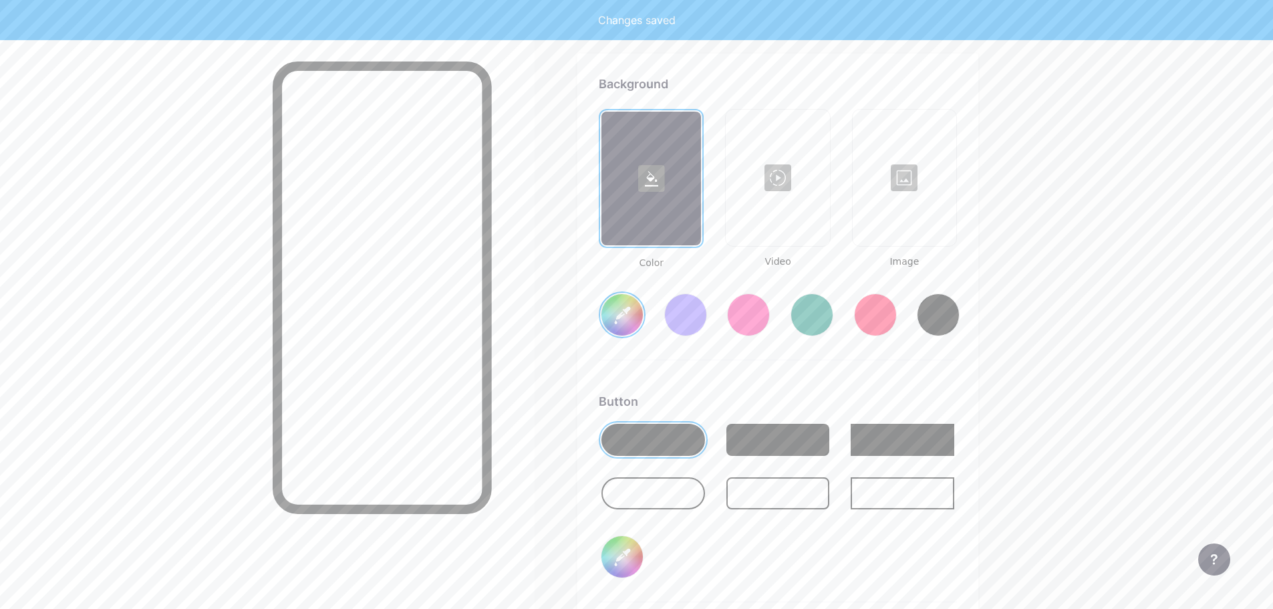
click at [818, 359] on div "Color Video Image #ffffff" at bounding box center [778, 234] width 358 height 251
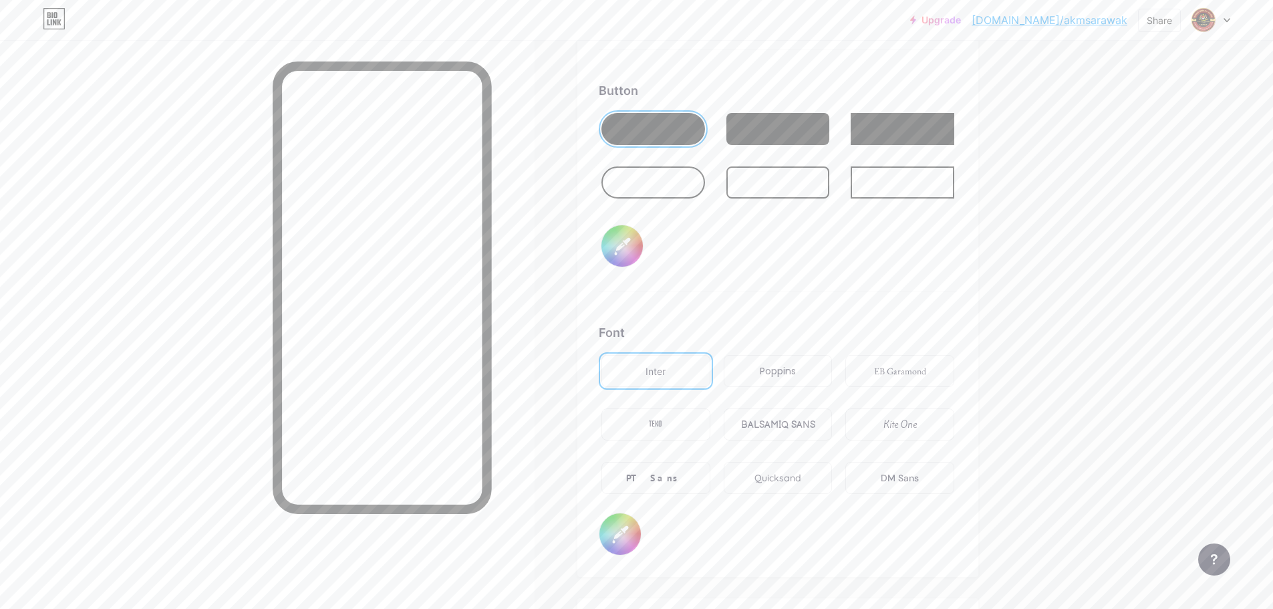
scroll to position [2109, 0]
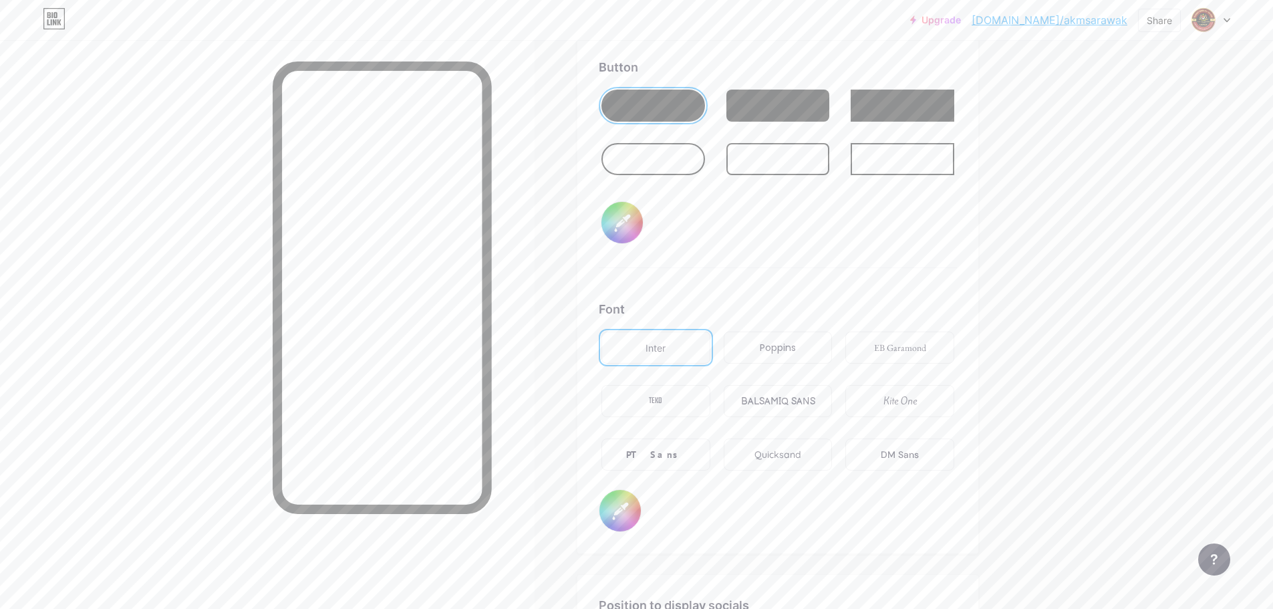
click at [783, 350] on div "Poppins" at bounding box center [778, 348] width 36 height 14
click at [912, 459] on div "DM Sans" at bounding box center [900, 455] width 38 height 14
click at [680, 456] on div "PT Sans" at bounding box center [656, 454] width 109 height 32
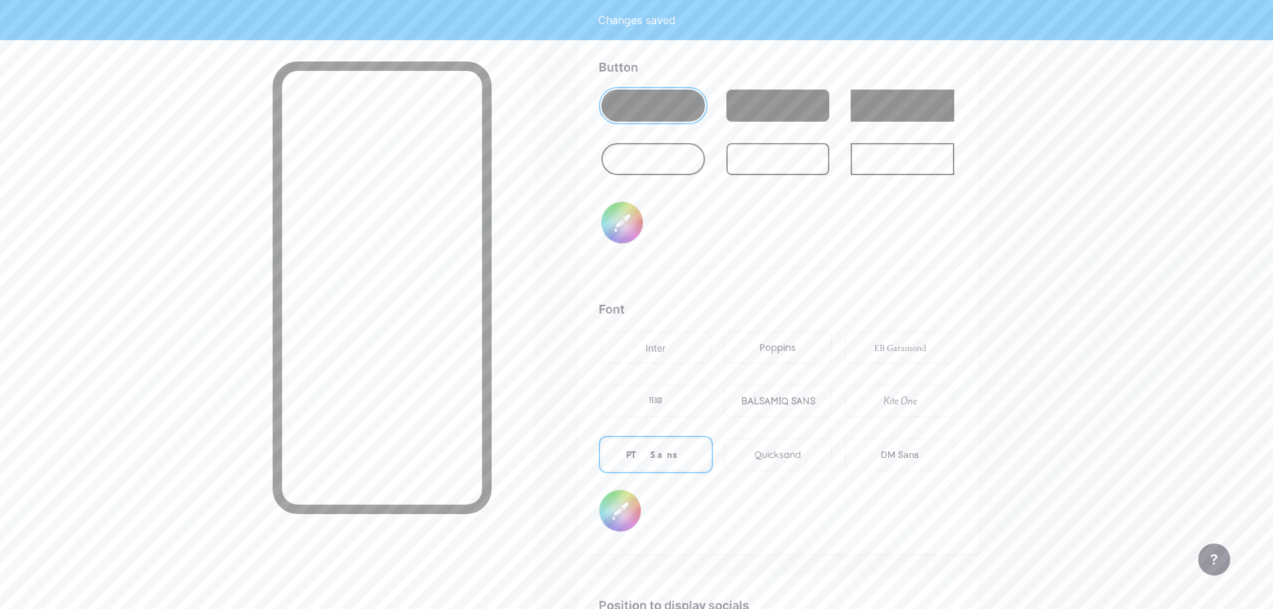
type input "#ffffff"
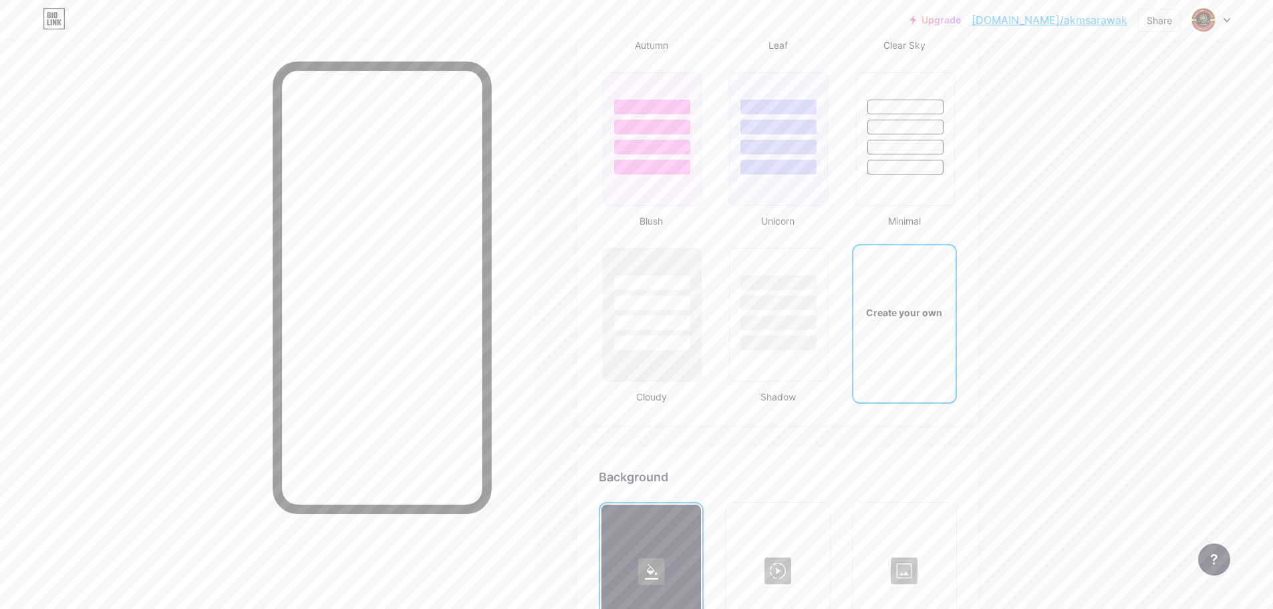
scroll to position [1381, 0]
click at [1104, 225] on div "Upgrade [DOMAIN_NAME]/akmsar... [DOMAIN_NAME]/akmsarawak Share Switch accounts …" at bounding box center [636, 182] width 1273 height 3126
